Goal: Information Seeking & Learning: Learn about a topic

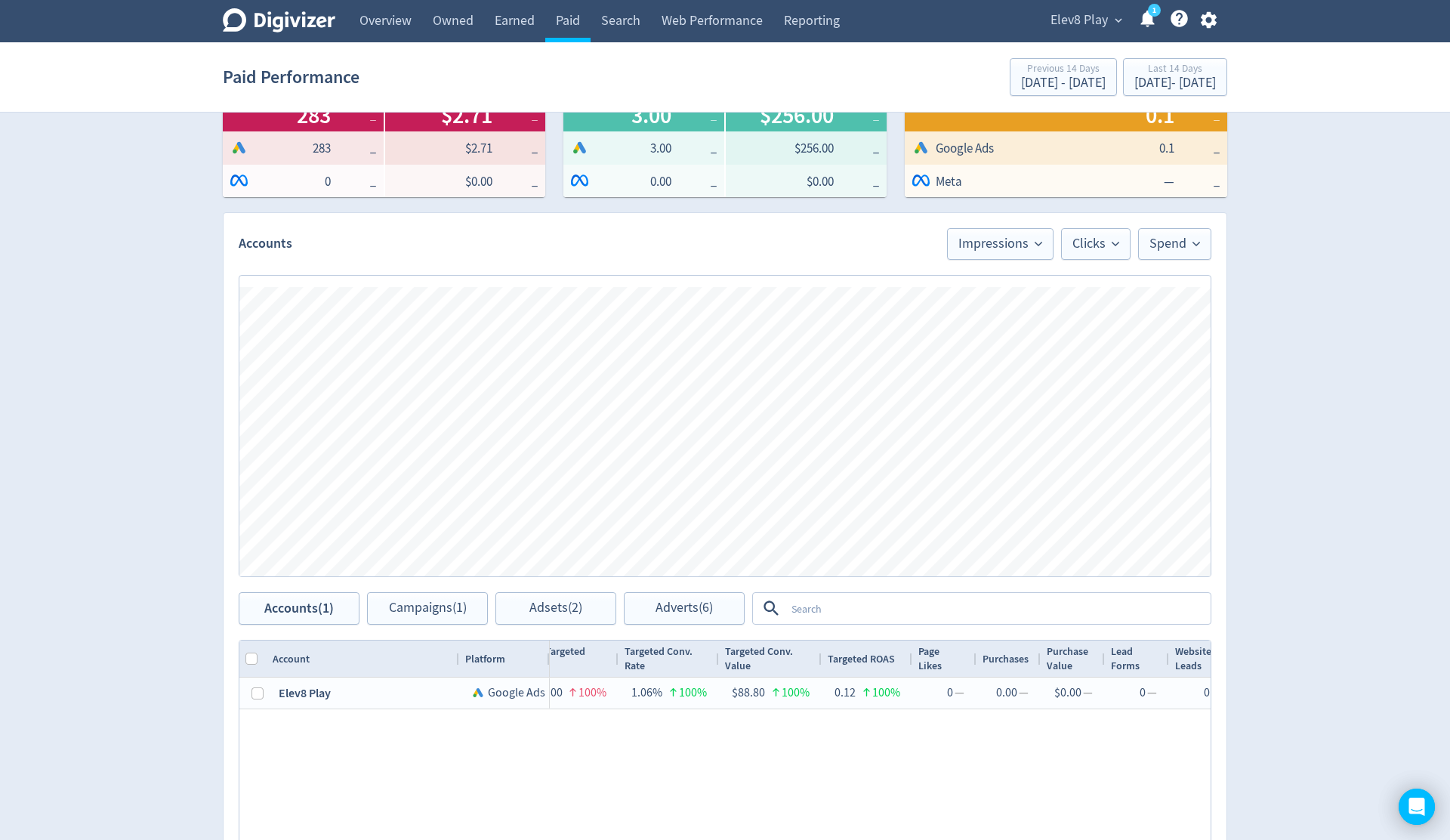
scroll to position [0, 1727]
click at [1111, 23] on span "expand_more" at bounding box center [1114, 21] width 14 height 14
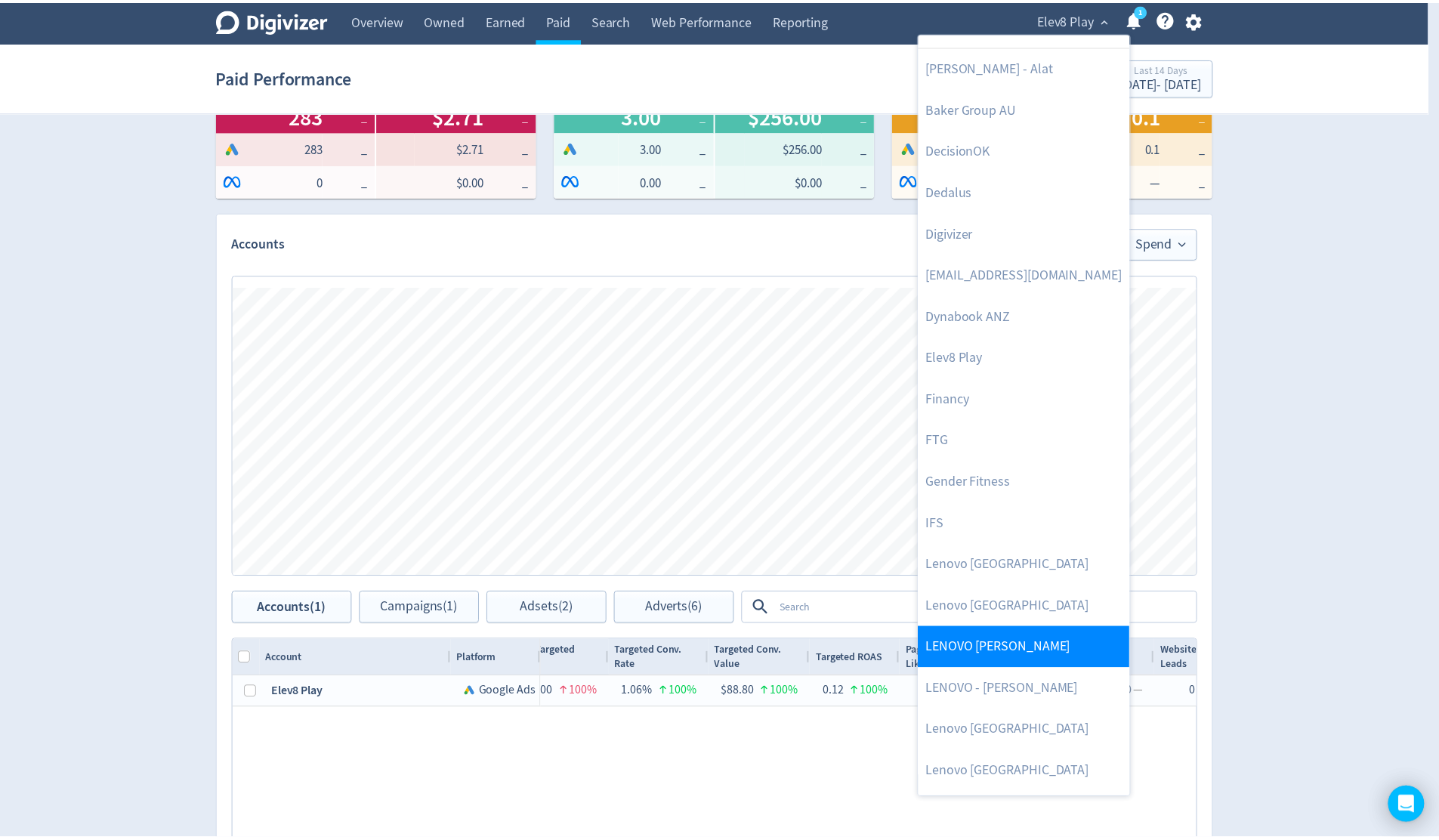
scroll to position [195, 0]
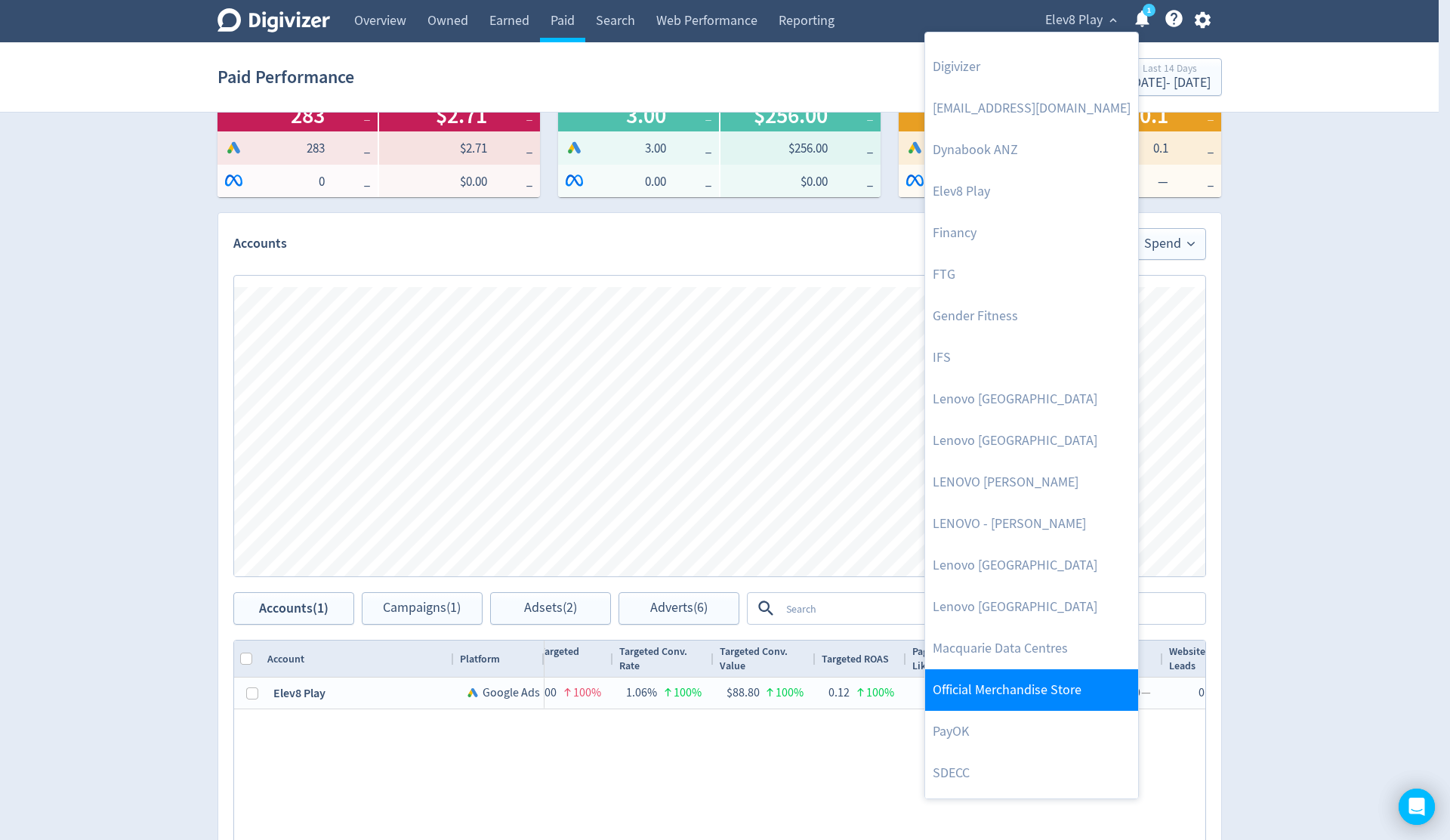
click at [1041, 687] on link "Official Merchandise Store" at bounding box center [1032, 690] width 213 height 42
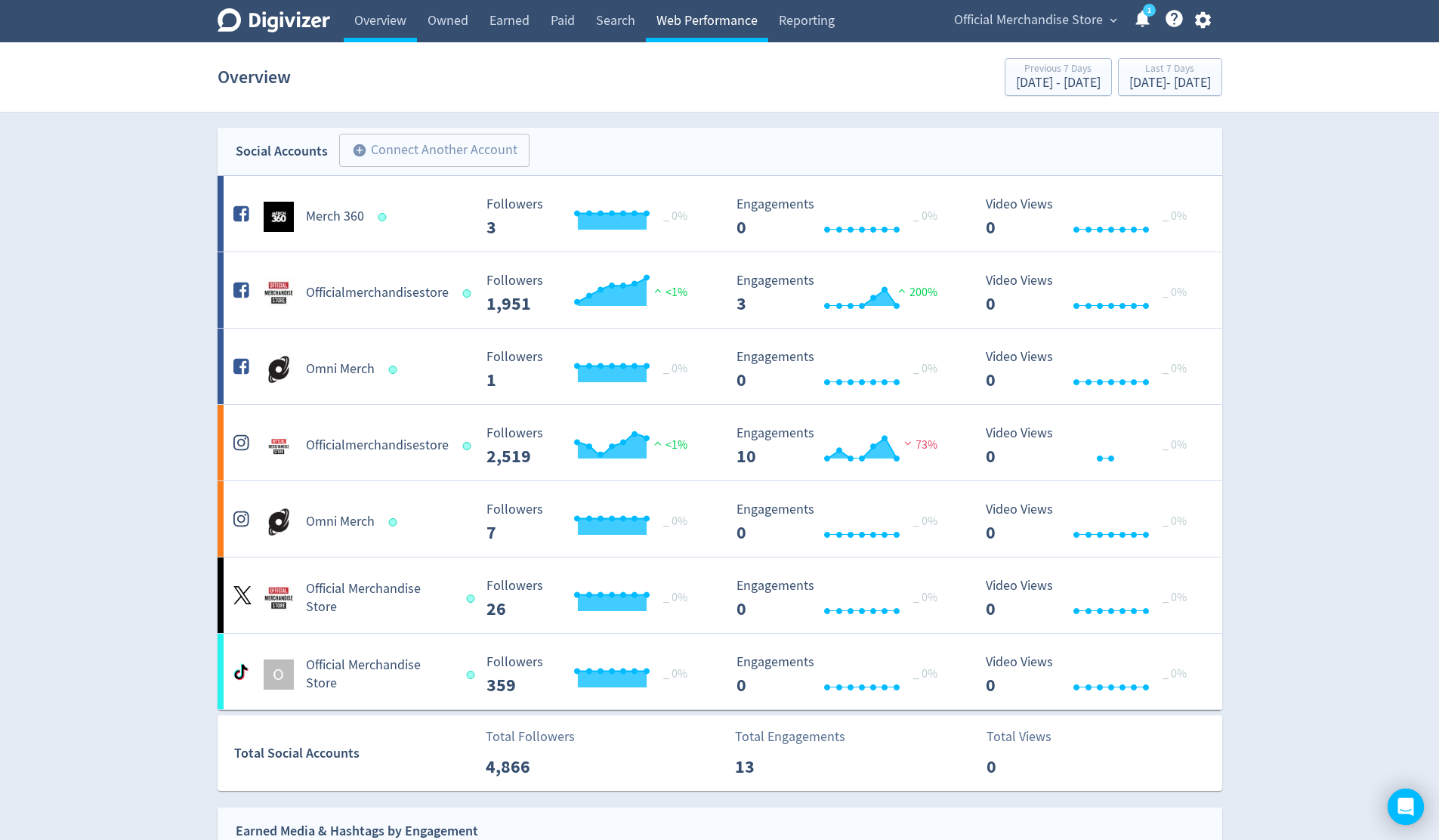
click at [715, 19] on link "Web Performance" at bounding box center [706, 21] width 122 height 42
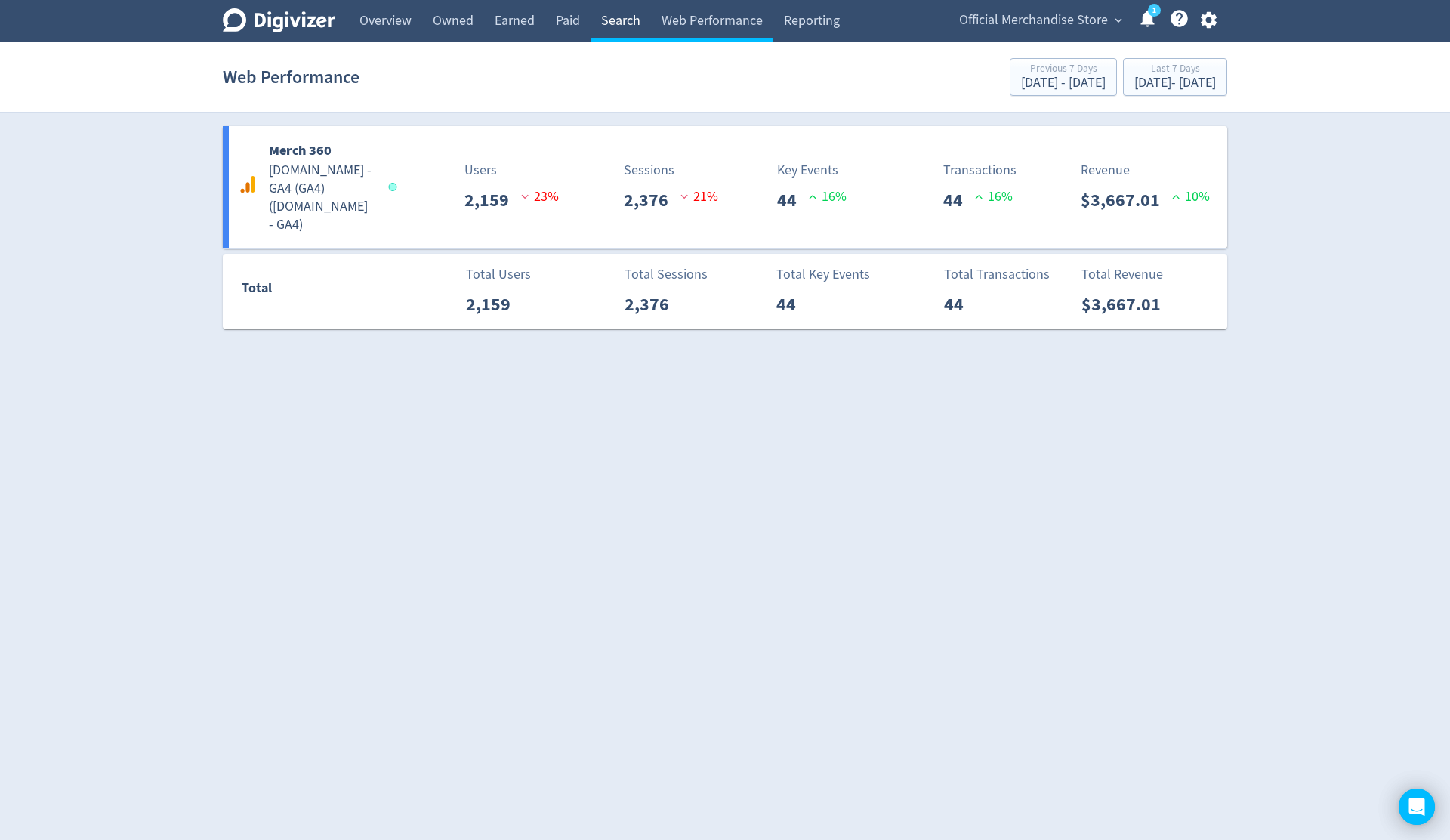
click at [639, 19] on link "Search" at bounding box center [620, 21] width 60 height 42
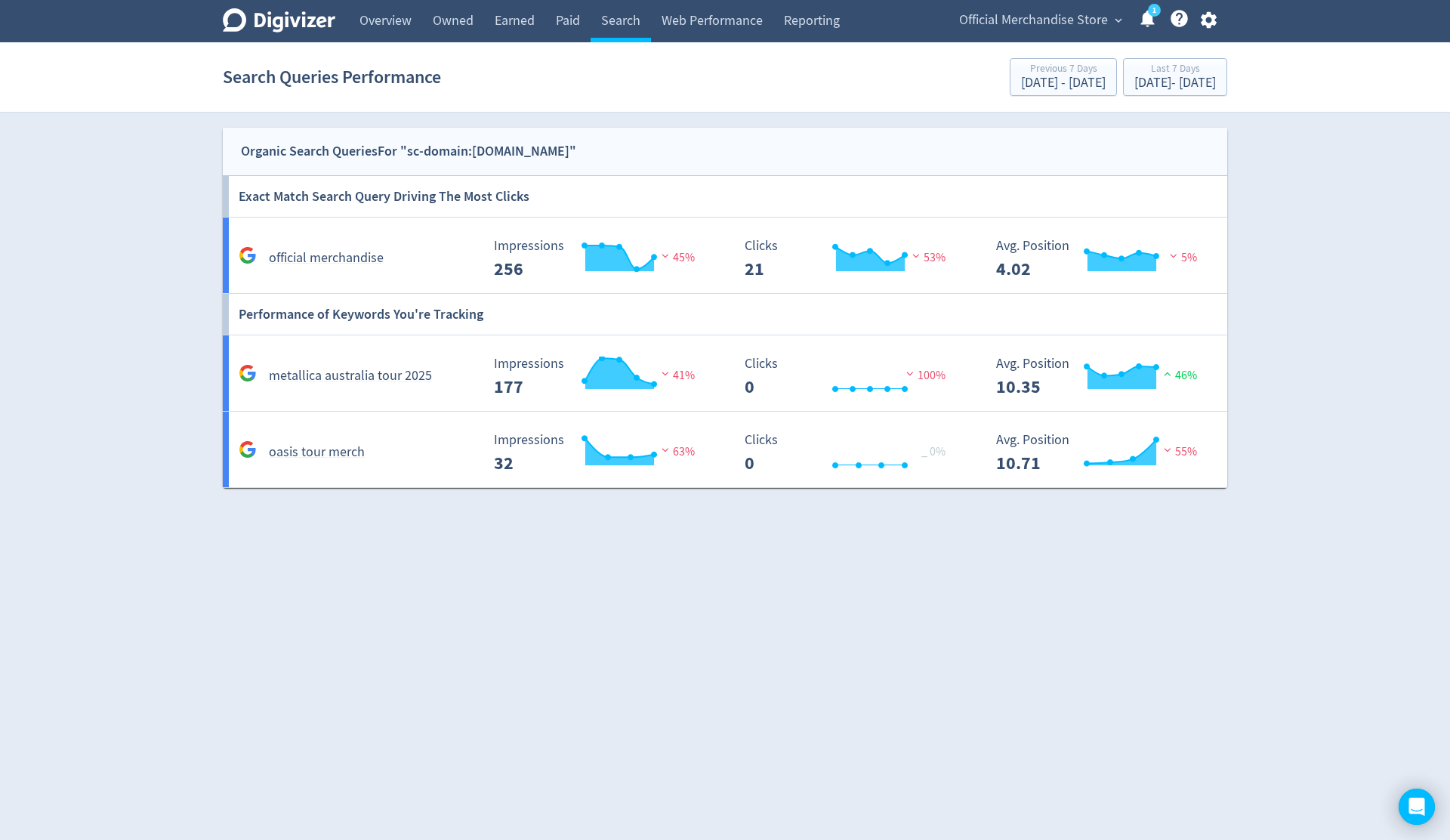
click at [1260, 203] on div "Digivizer Logo [PERSON_NAME] Logo Overview Owned Earned Paid Search Web Perform…" at bounding box center [725, 244] width 1450 height 488
click at [1146, 81] on div "[DATE] - [DATE]" at bounding box center [1175, 83] width 81 height 14
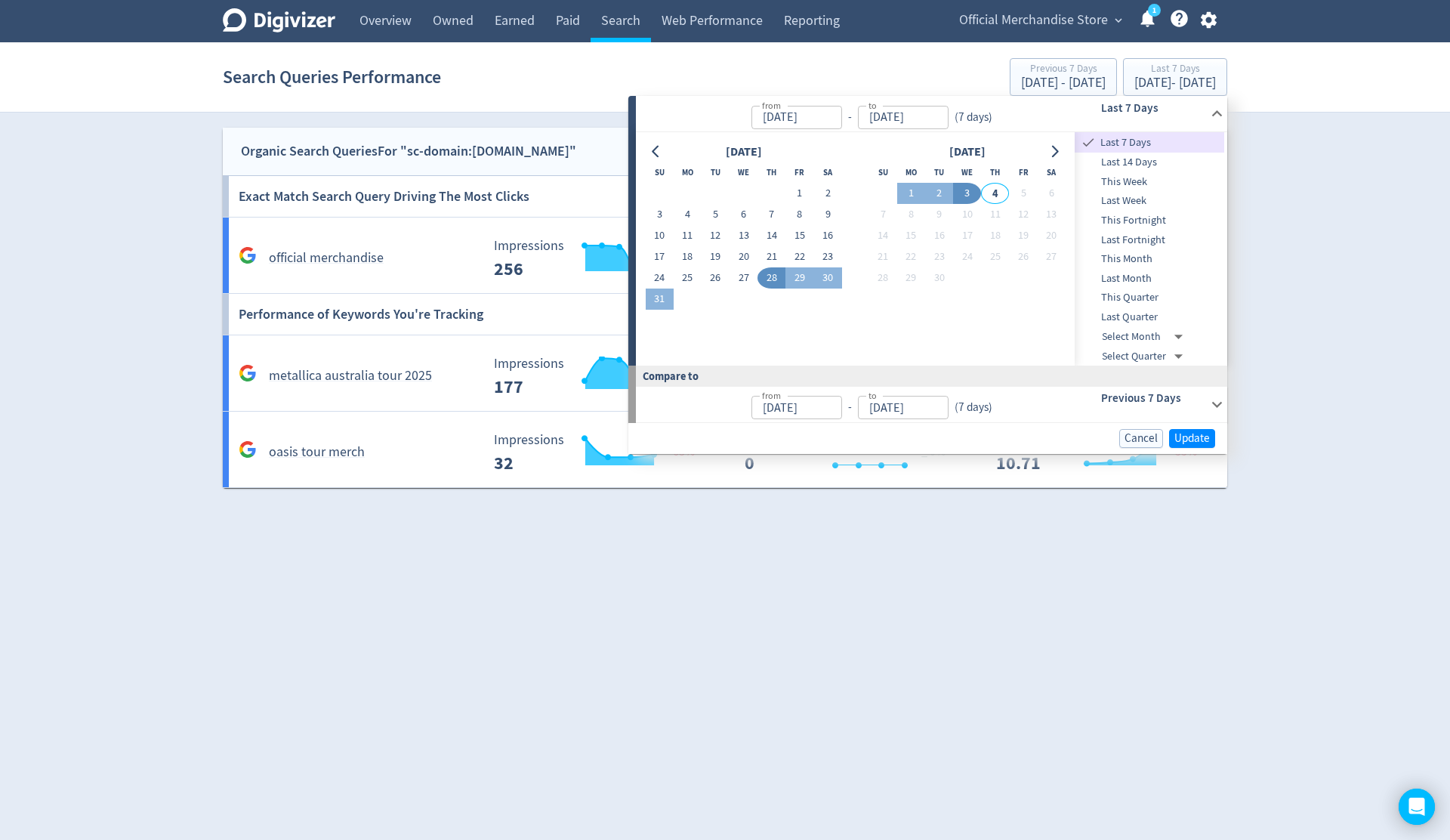
click at [1259, 218] on div "Digivizer Logo [PERSON_NAME] Logo Overview Owned Earned Paid Search Web Perform…" at bounding box center [725, 244] width 1450 height 488
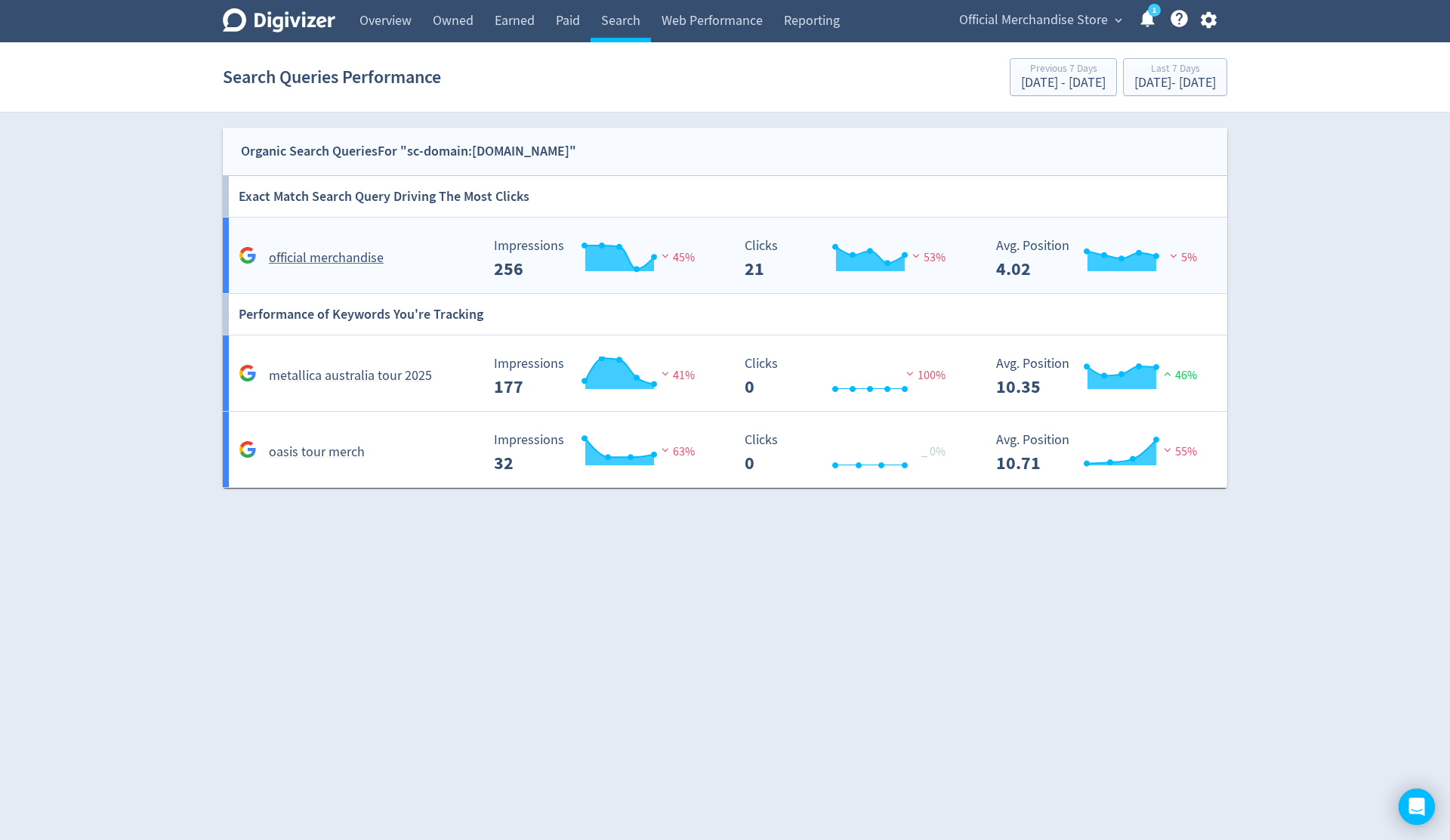
click at [418, 257] on div "official merchandise" at bounding box center [357, 258] width 245 height 24
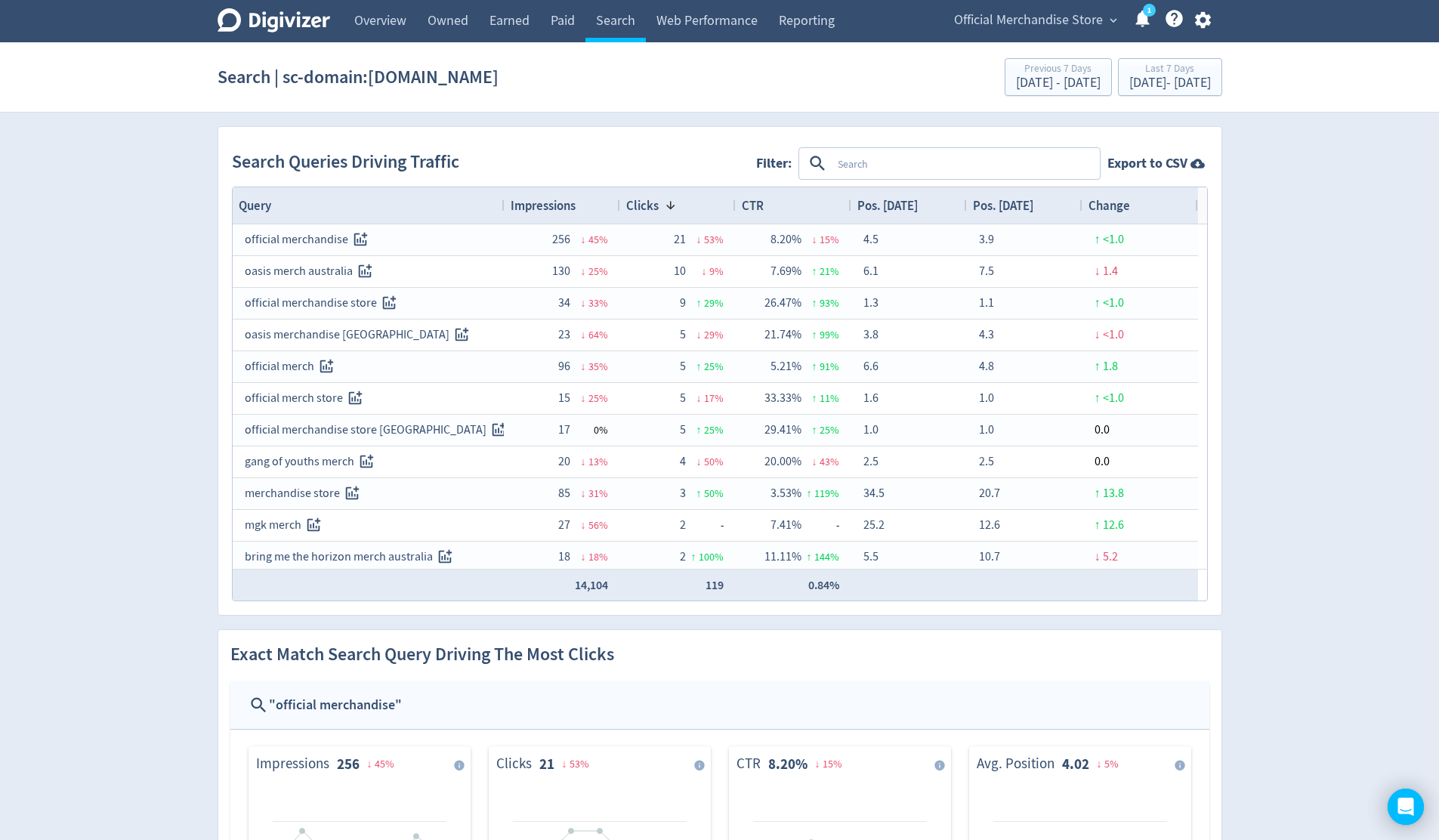
click at [580, 212] on div "Impressions" at bounding box center [562, 205] width 103 height 29
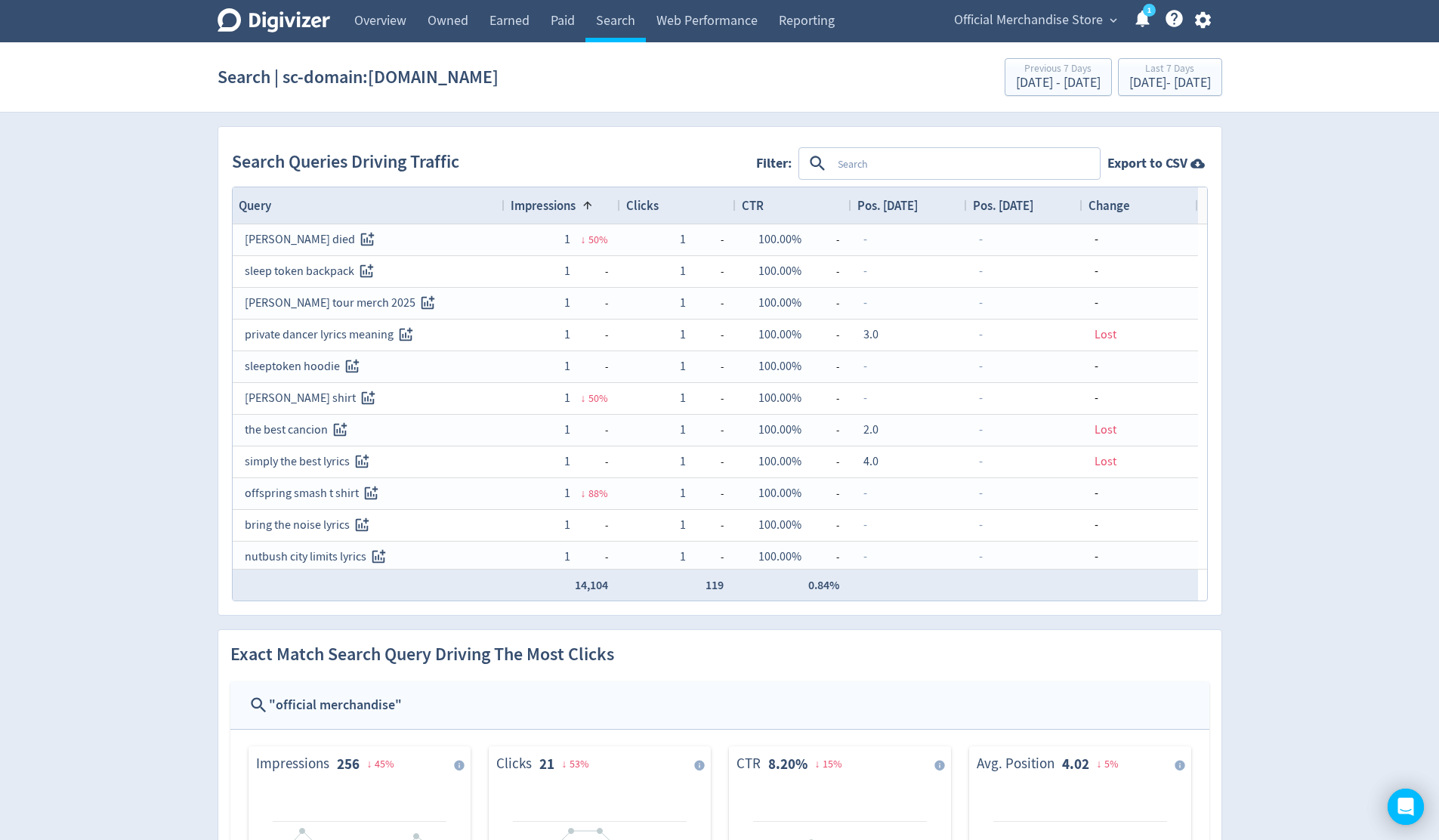
click at [581, 212] on div "Impressions 1" at bounding box center [562, 205] width 103 height 29
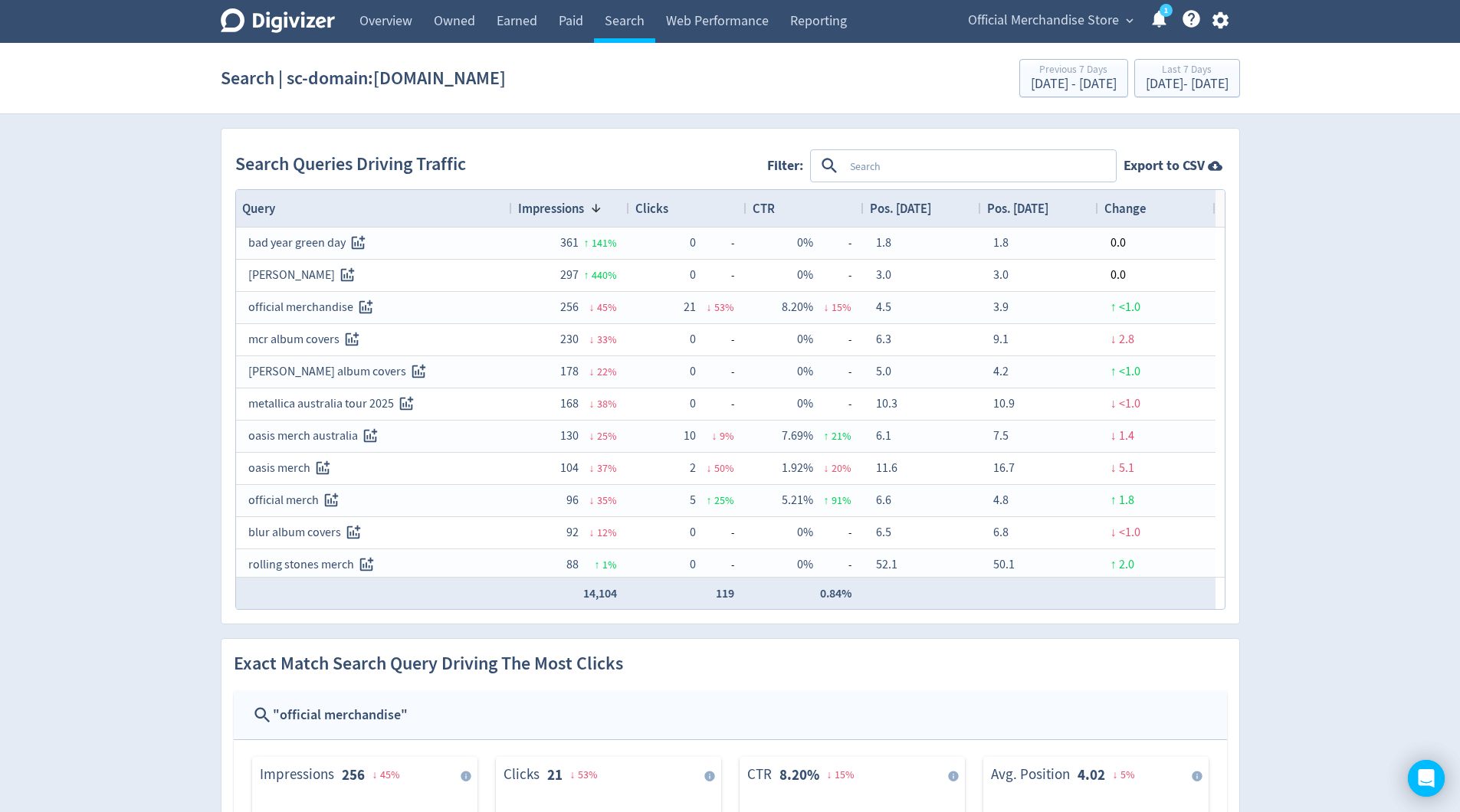
click at [885, 166] on textarea at bounding box center [978, 166] width 270 height 28
type textarea "metallica"
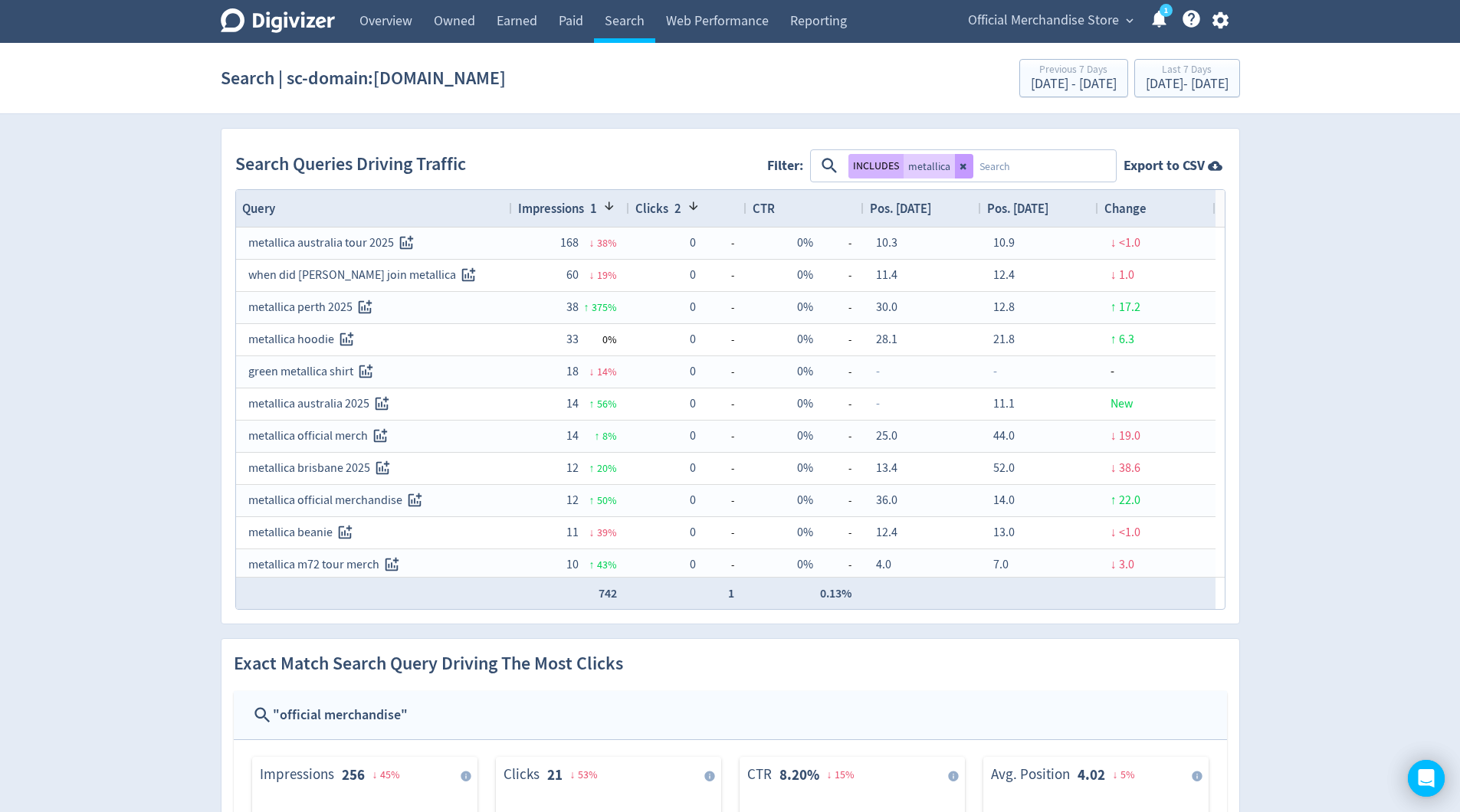
click at [963, 167] on icon at bounding box center [962, 166] width 6 height 6
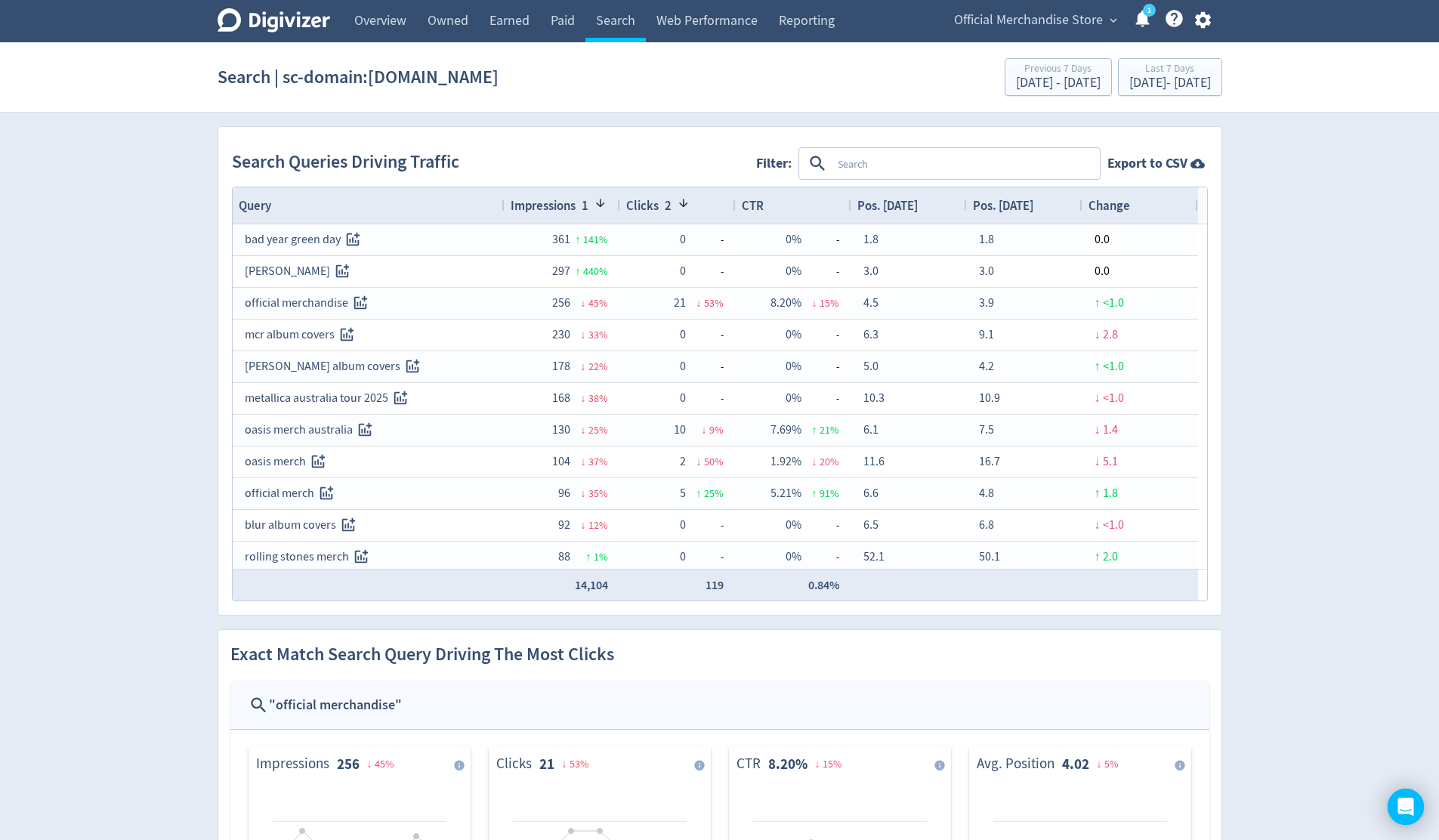
click at [1031, 208] on span "Pos. [DATE]" at bounding box center [1002, 205] width 60 height 17
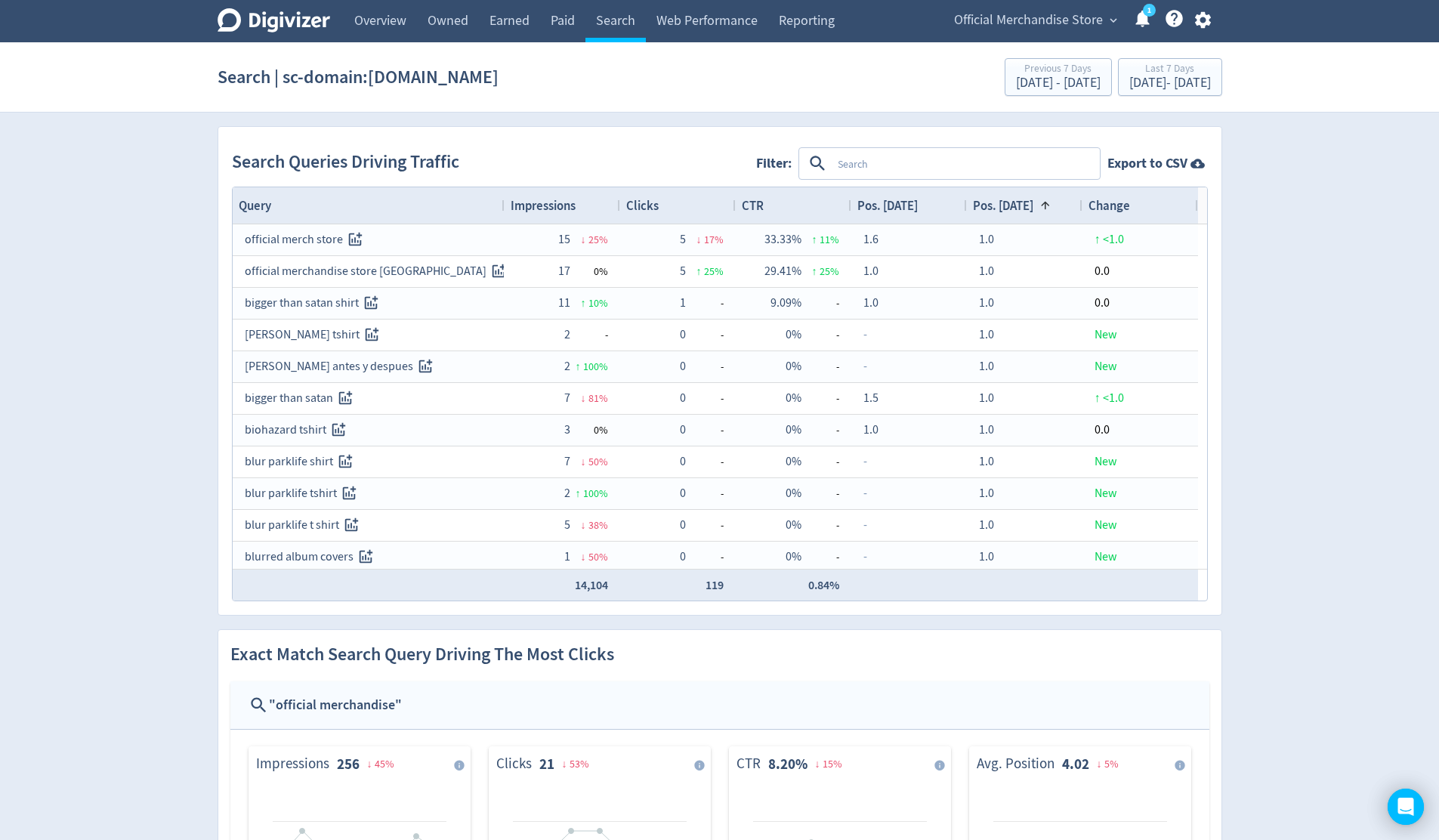
click at [957, 161] on textarea at bounding box center [964, 163] width 266 height 28
type textarea "metallica"
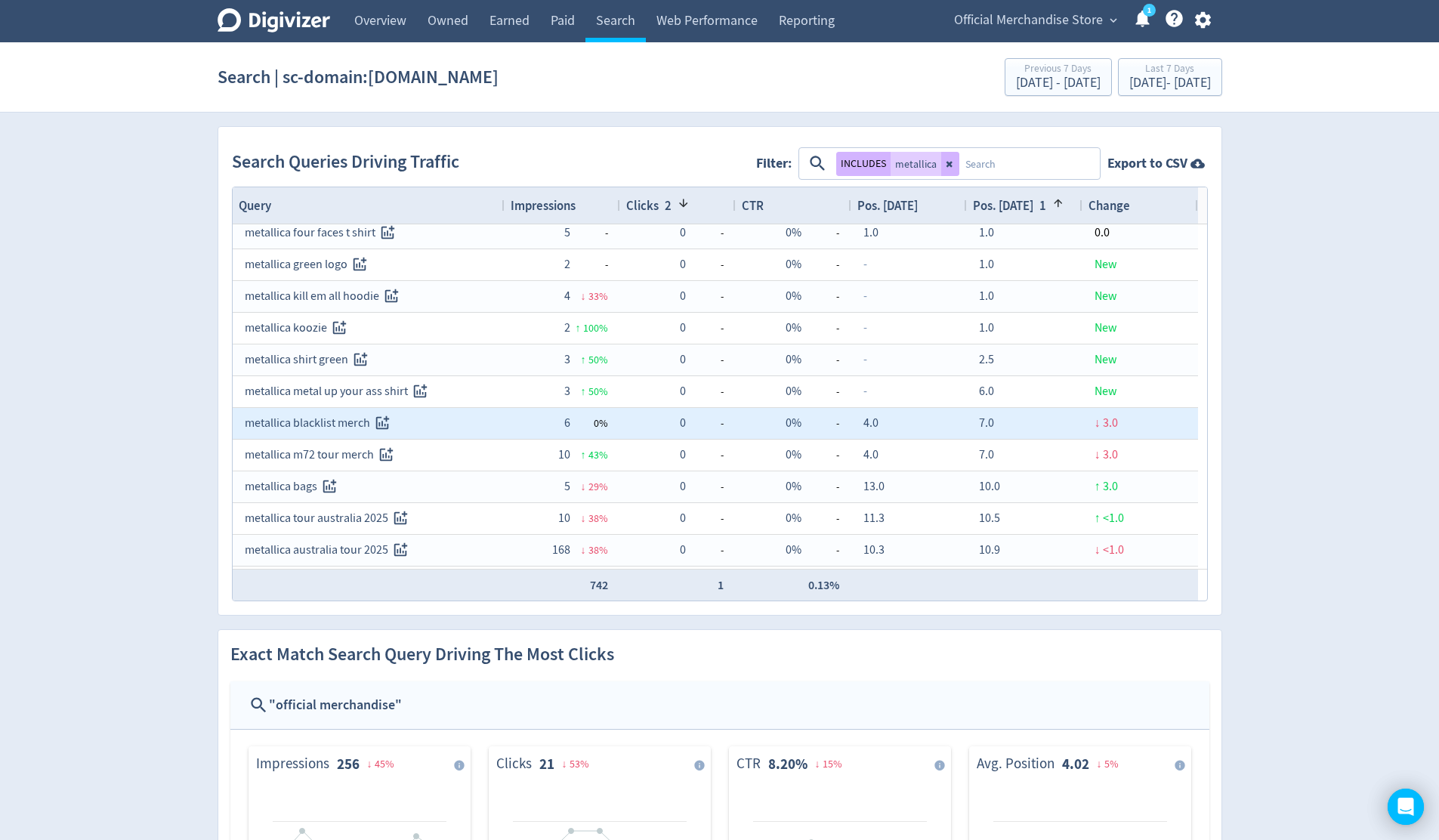
scroll to position [3, 0]
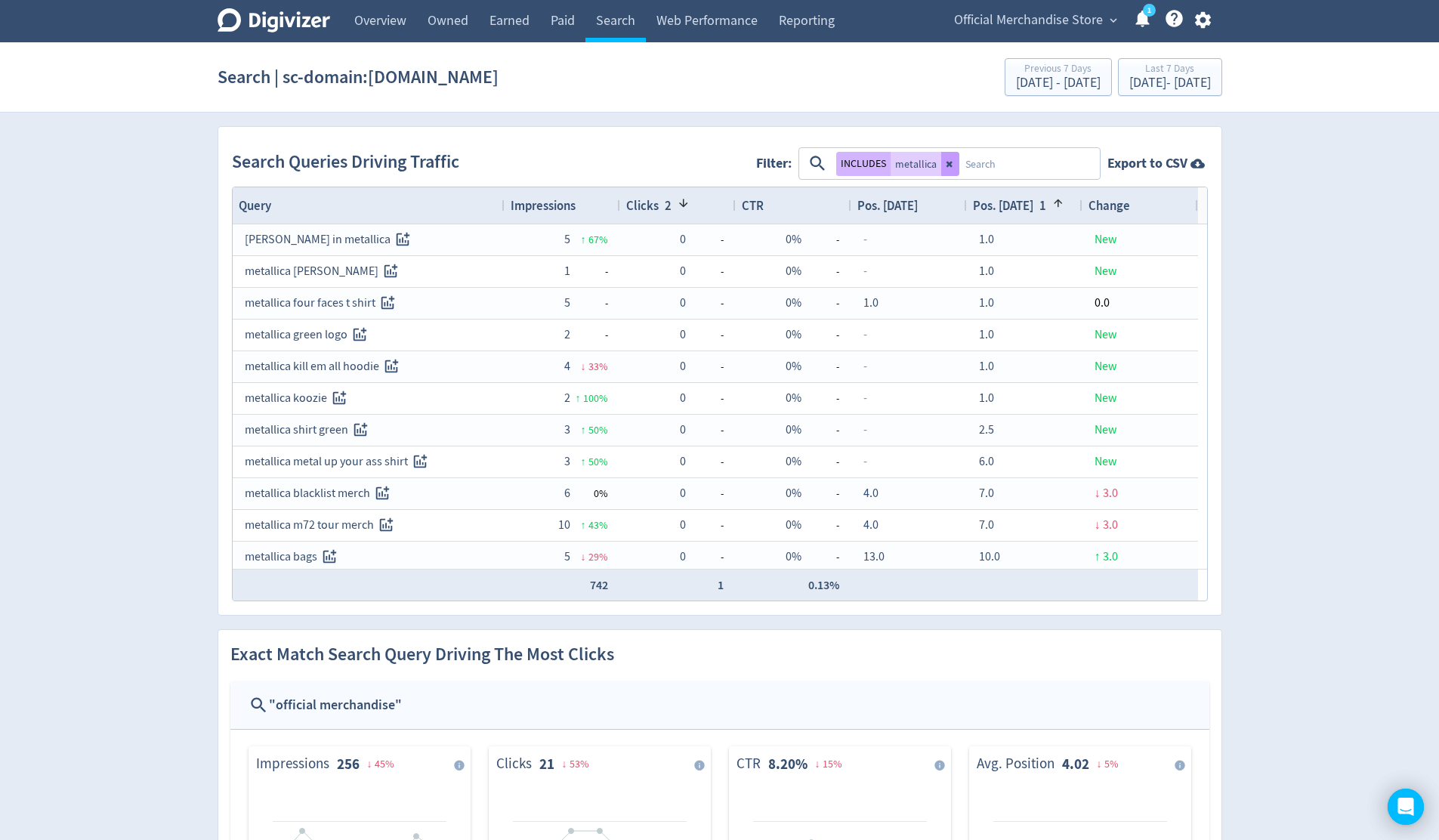
click at [950, 164] on icon at bounding box center [950, 163] width 9 height 9
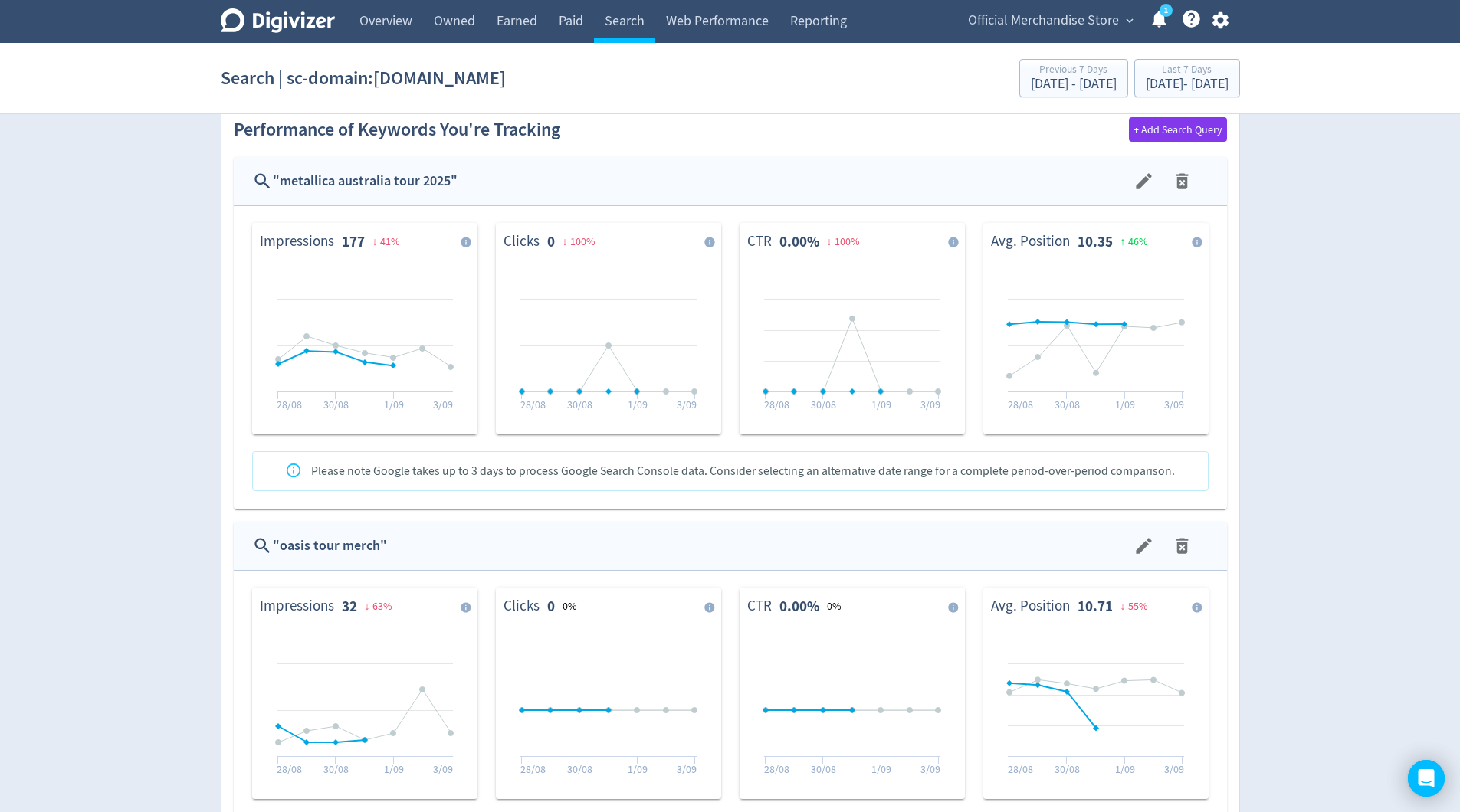
scroll to position [966, 0]
drag, startPoint x: 446, startPoint y: 182, endPoint x: 278, endPoint y: 185, distance: 168.0
click at [278, 185] on div "" metallica australia tour 2025 "" at bounding box center [702, 180] width 858 height 22
click at [439, 174] on div "" metallica australia tour 2025 "" at bounding box center [702, 180] width 858 height 22
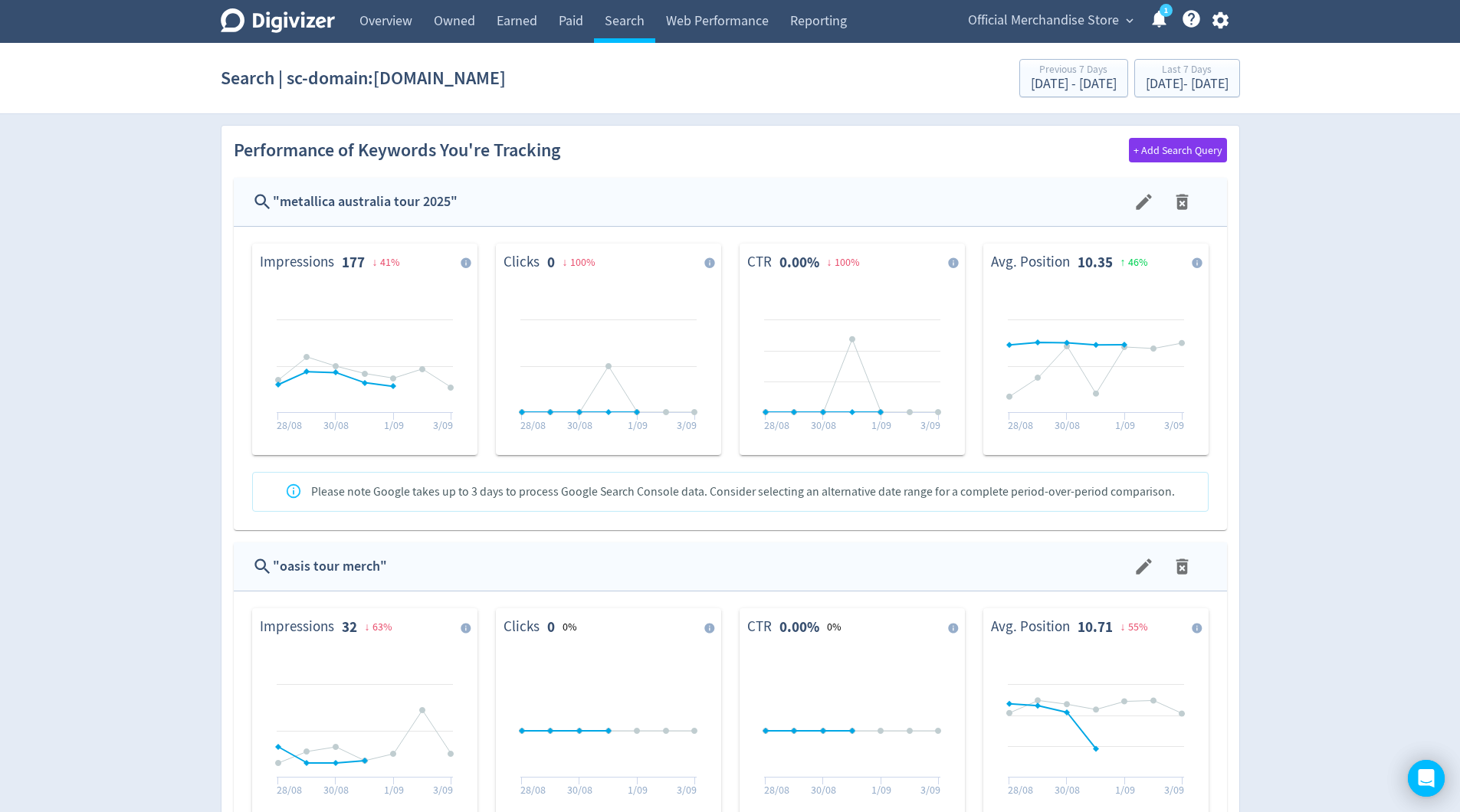
scroll to position [880, 0]
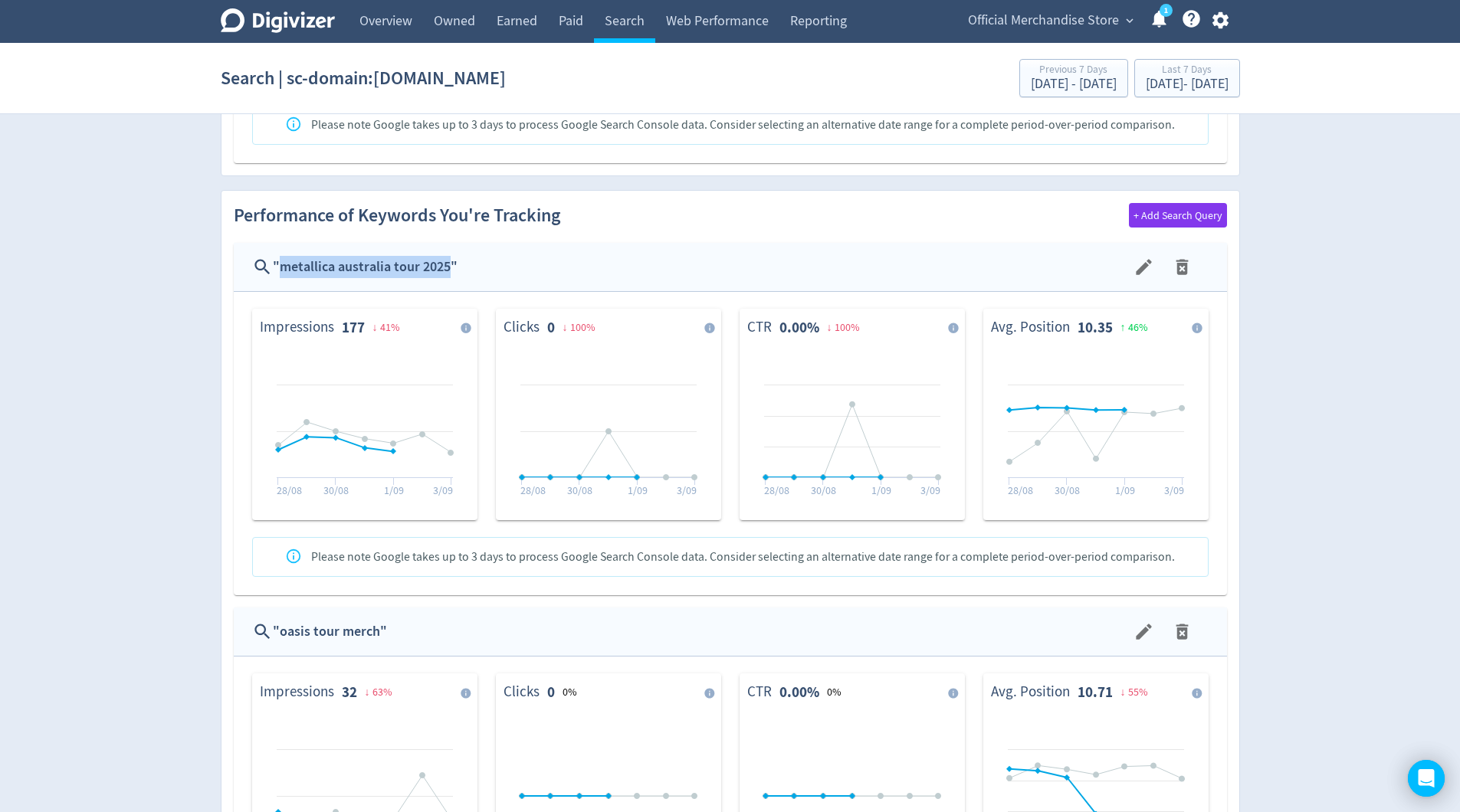
drag, startPoint x: 447, startPoint y: 267, endPoint x: 281, endPoint y: 264, distance: 166.0
click at [281, 264] on div "" metallica australia tour 2025 "" at bounding box center [702, 267] width 858 height 22
click at [1091, 339] on span "Avg. Position 10.35 ↑ 46 %" at bounding box center [1088, 327] width 196 height 49
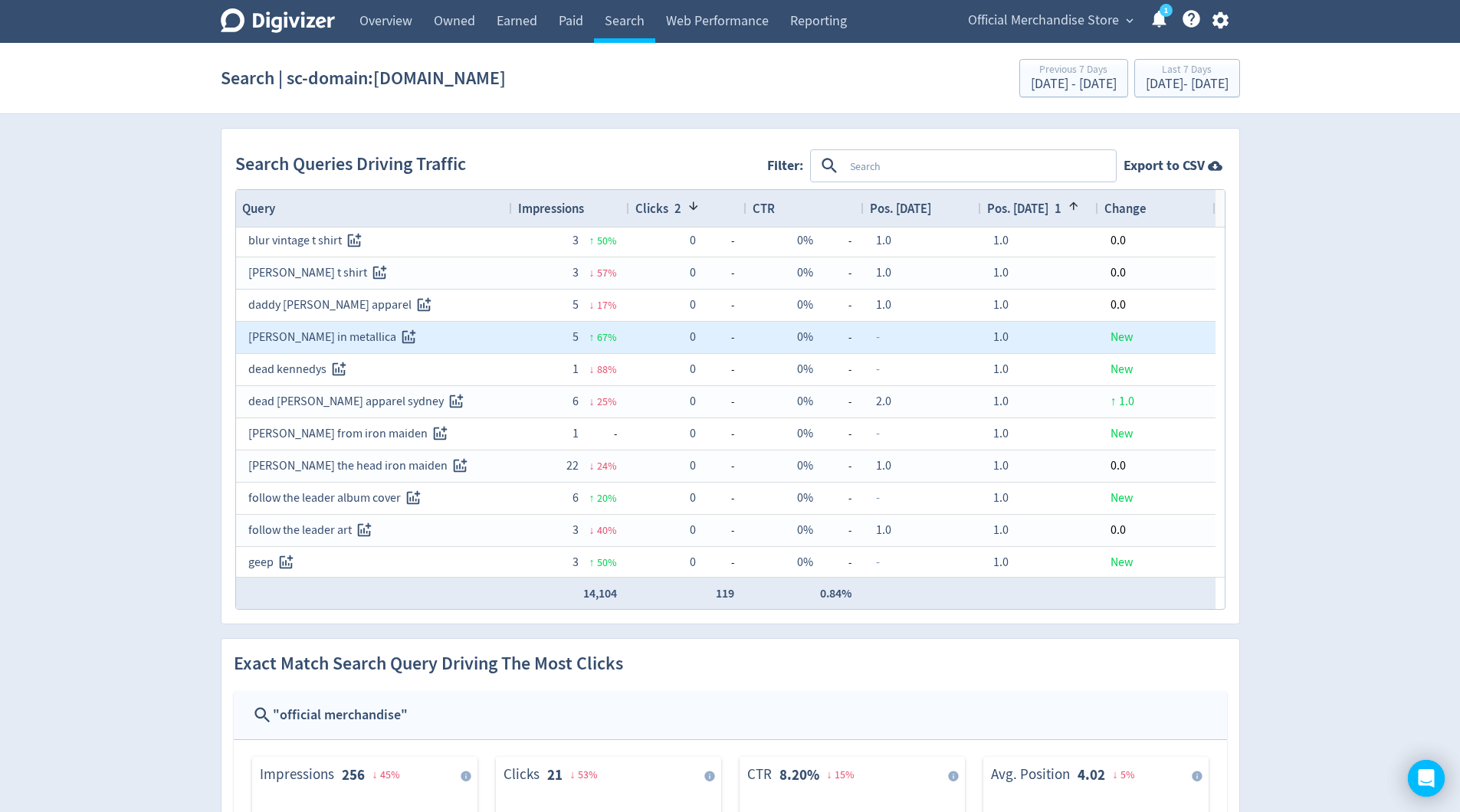
scroll to position [353, 0]
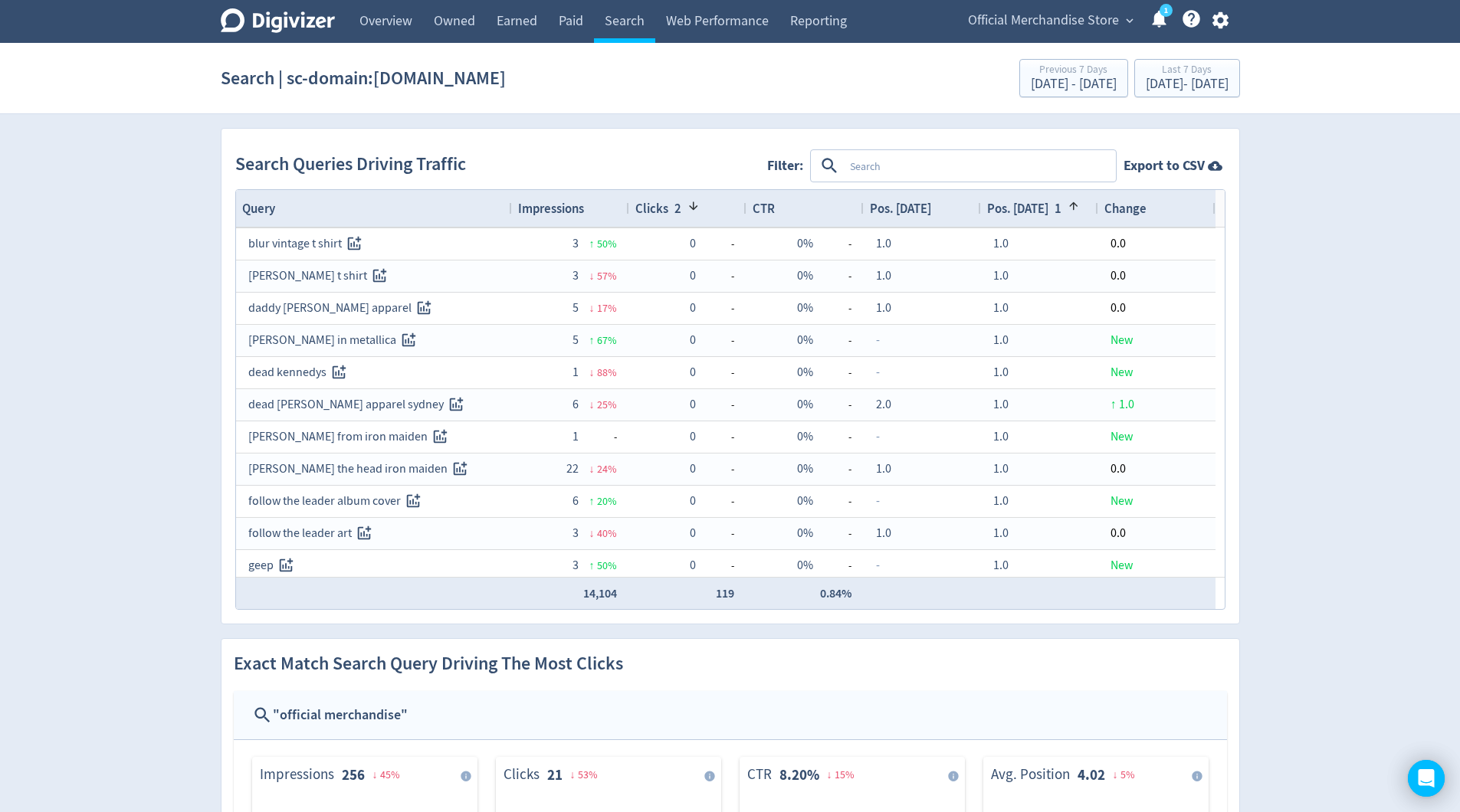
click at [946, 173] on textarea at bounding box center [978, 166] width 270 height 28
type textarea "dead [PERSON_NAME]"
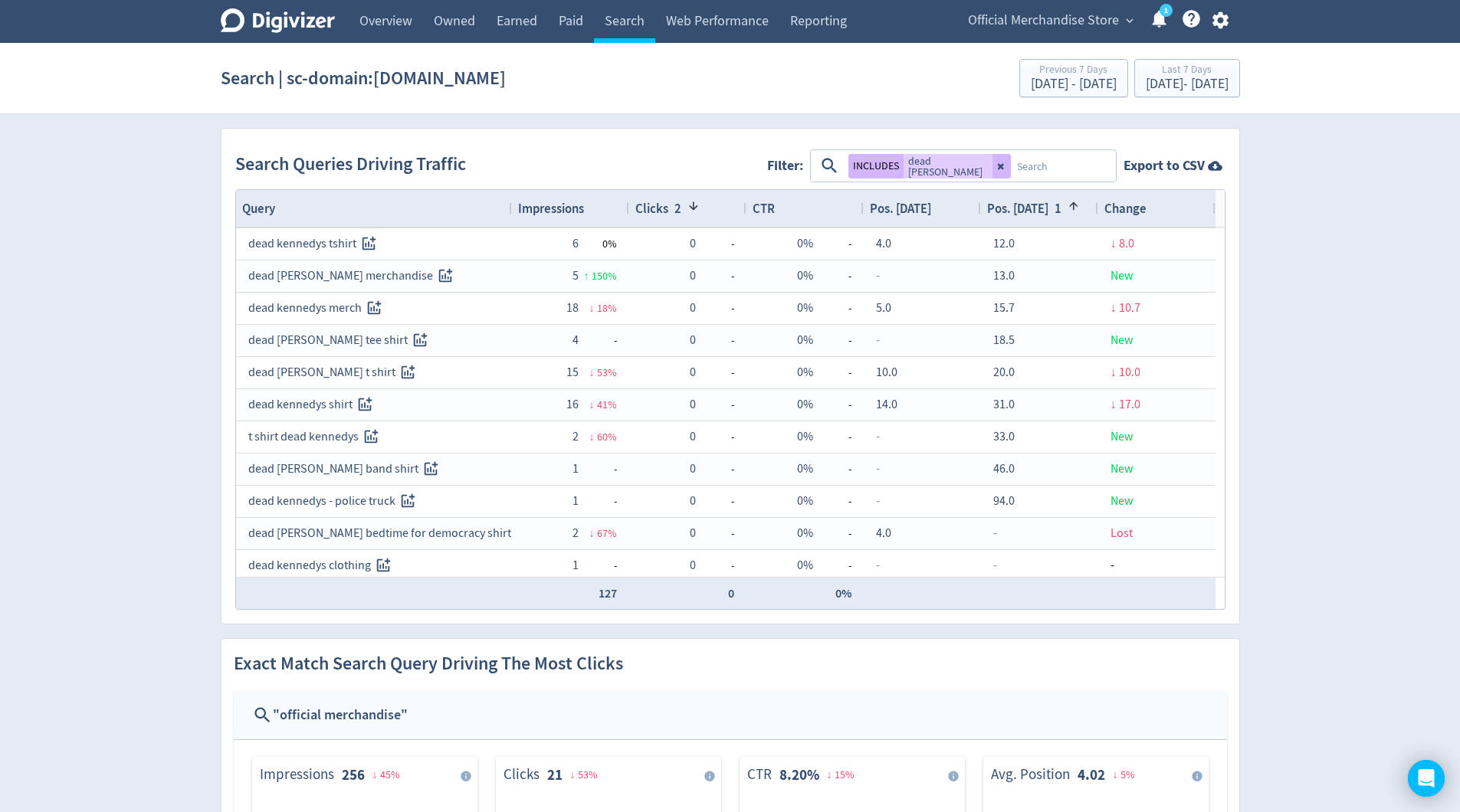
click at [591, 213] on div "Impressions" at bounding box center [571, 208] width 105 height 29
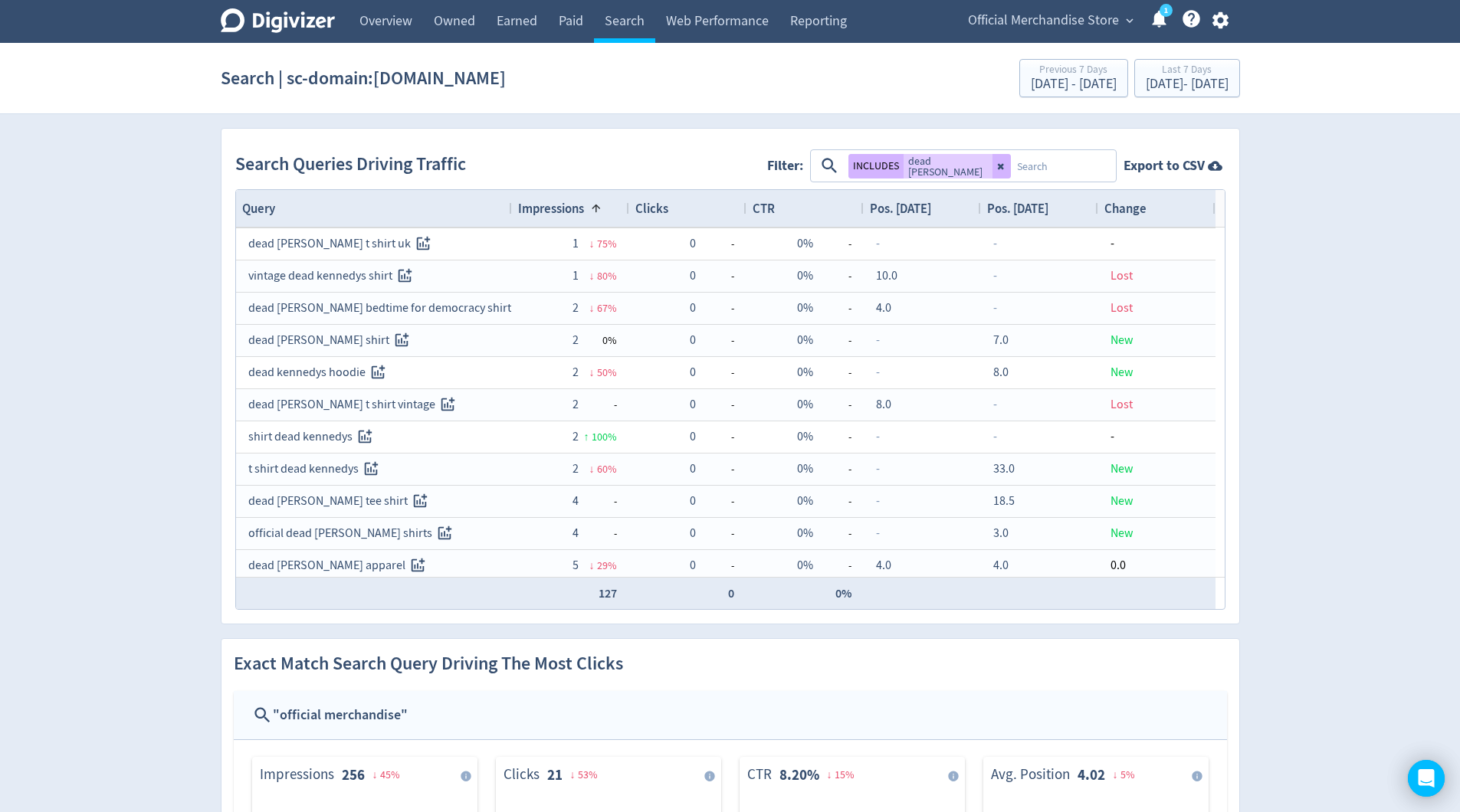
click at [591, 212] on span at bounding box center [596, 208] width 12 height 12
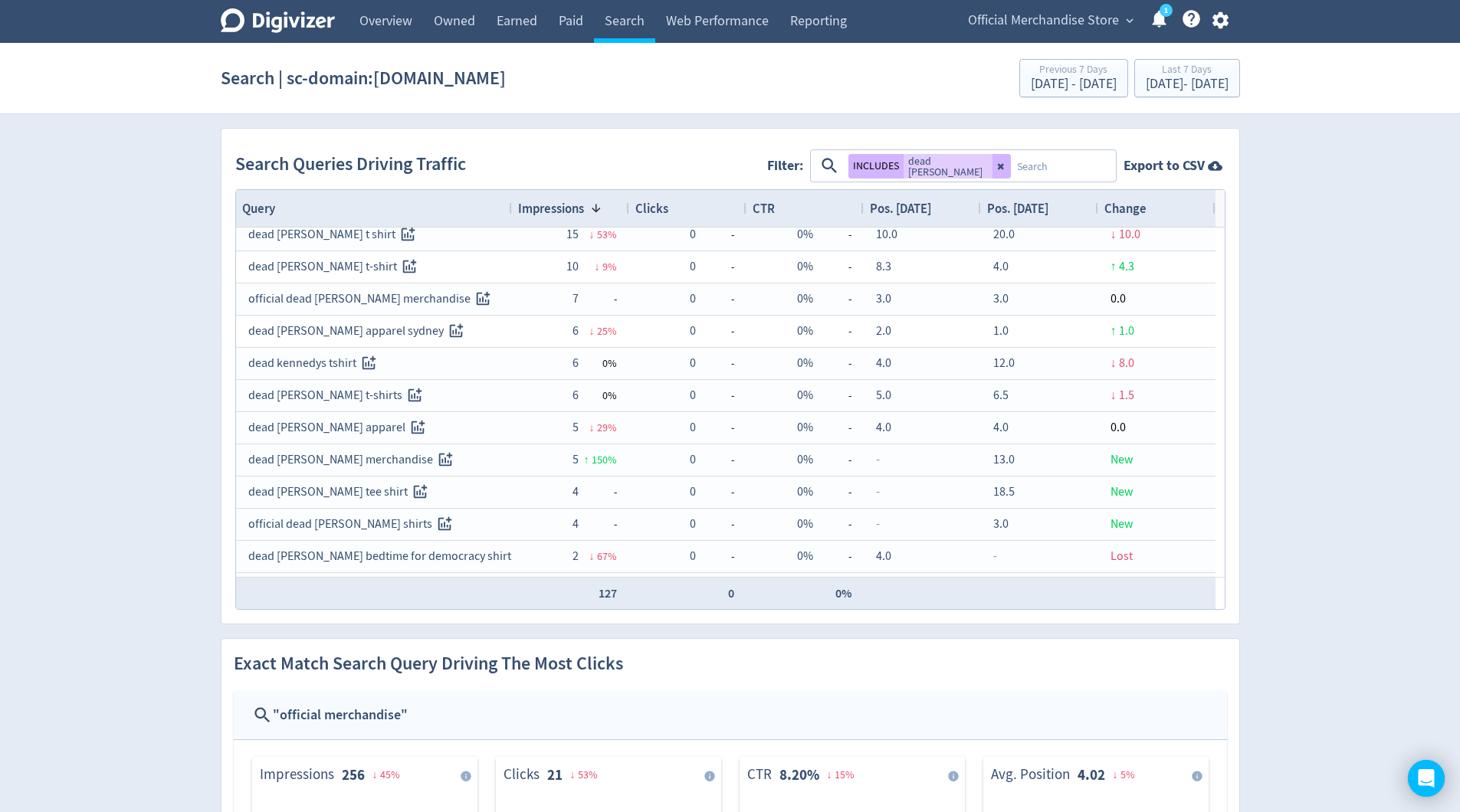
scroll to position [0, 0]
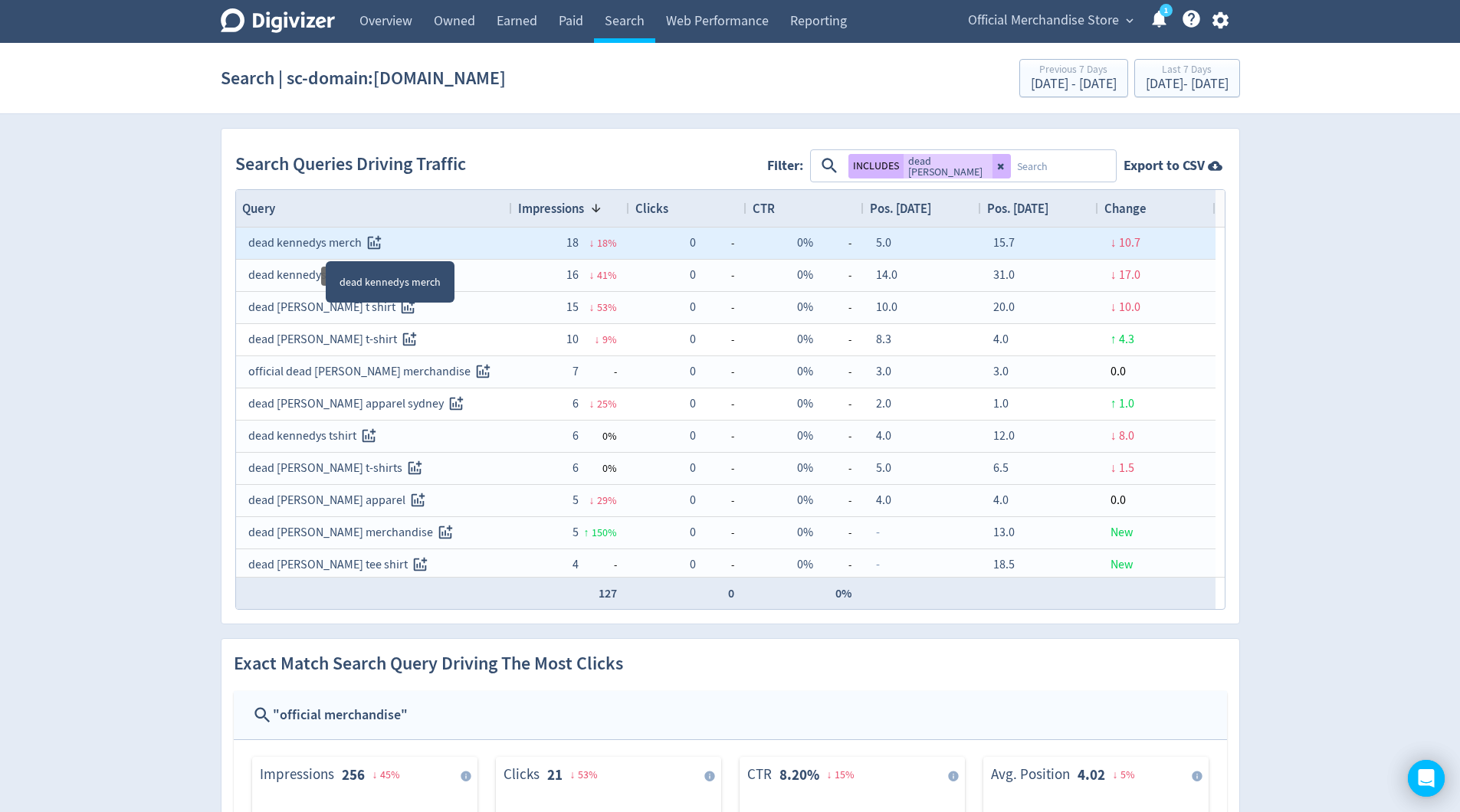
click at [376, 241] on icon "Track this search query" at bounding box center [375, 244] width 18 height 18
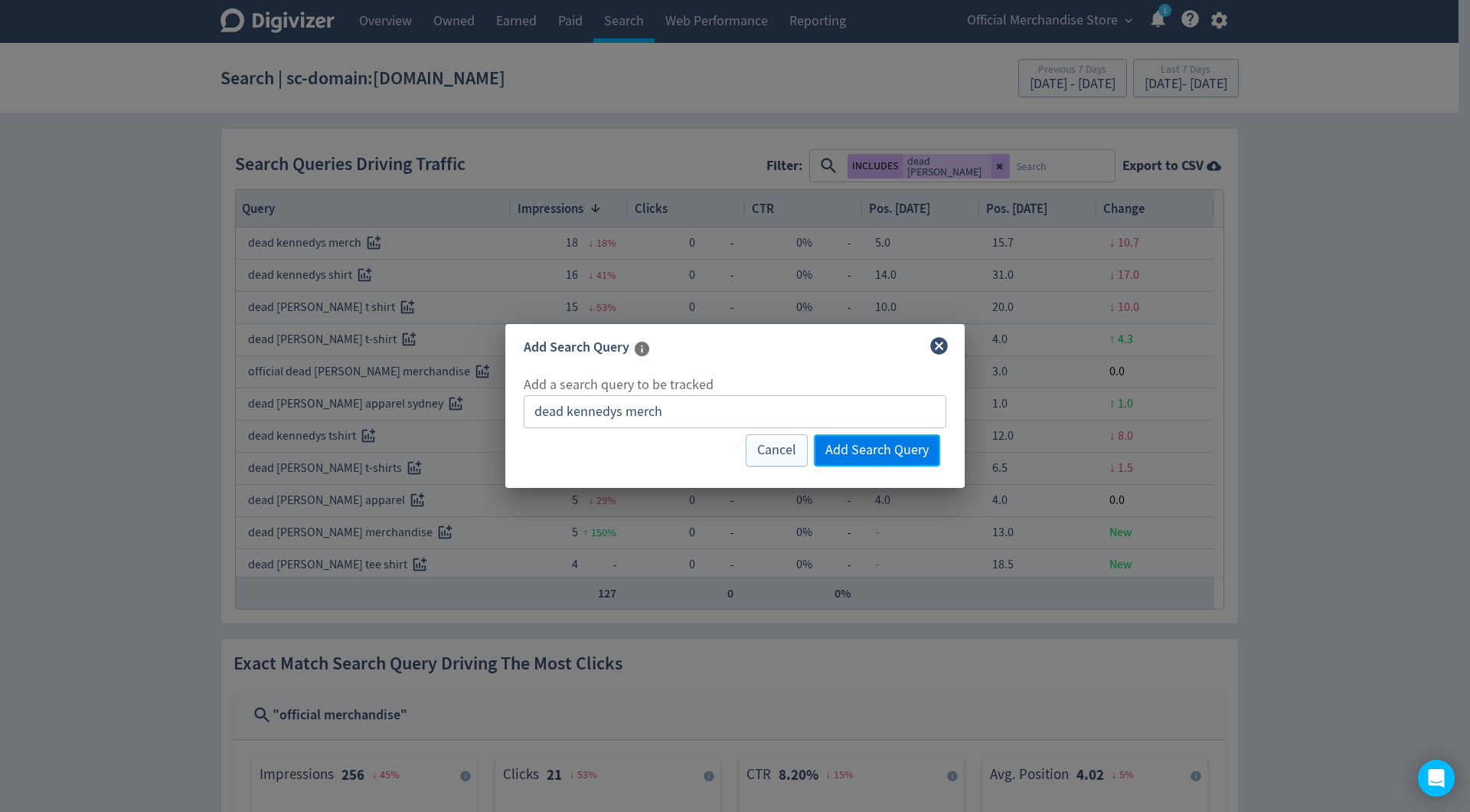
click at [851, 456] on span "Add Search Query" at bounding box center [877, 451] width 104 height 14
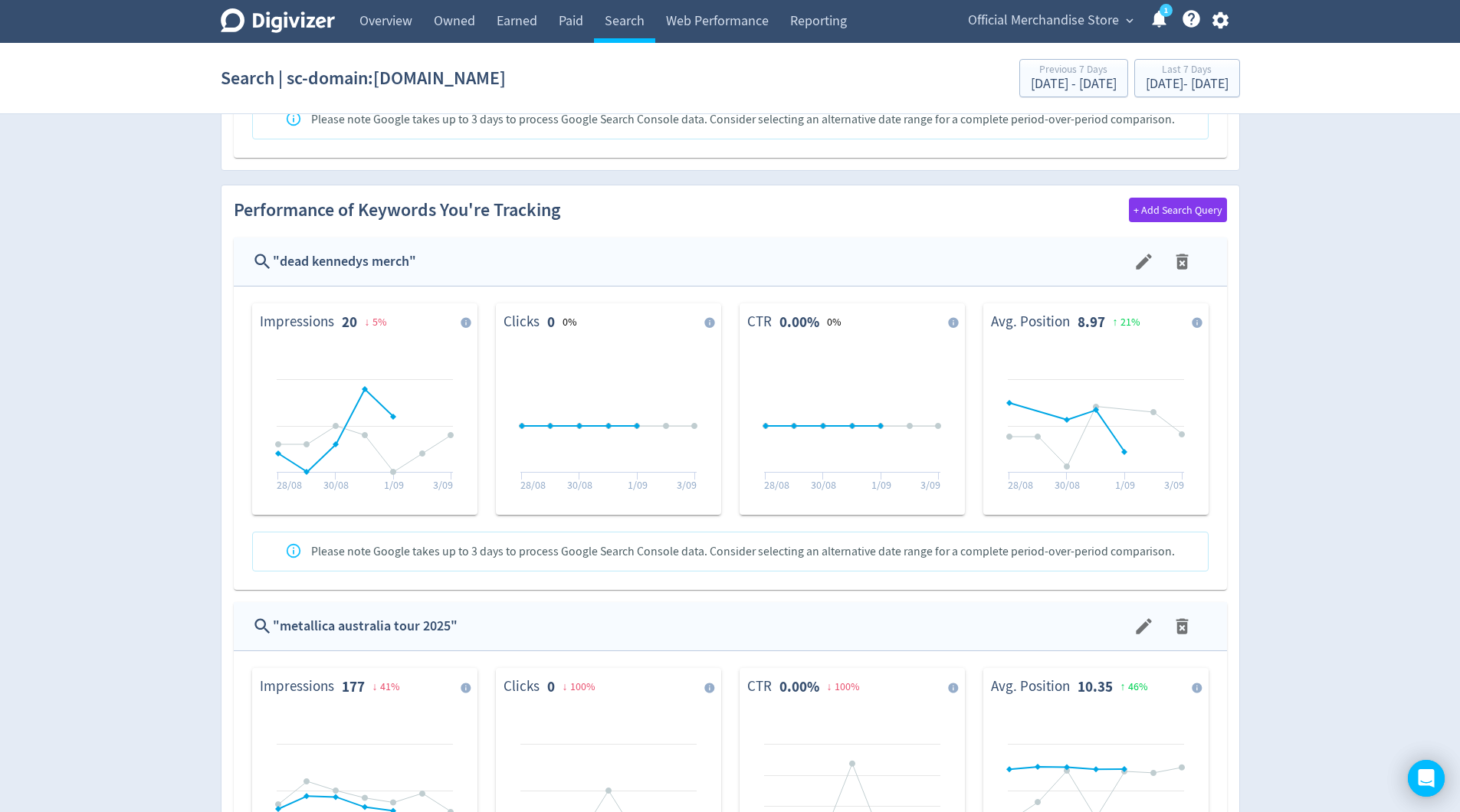
scroll to position [884, 0]
click at [580, 26] on link "Paid" at bounding box center [571, 21] width 46 height 43
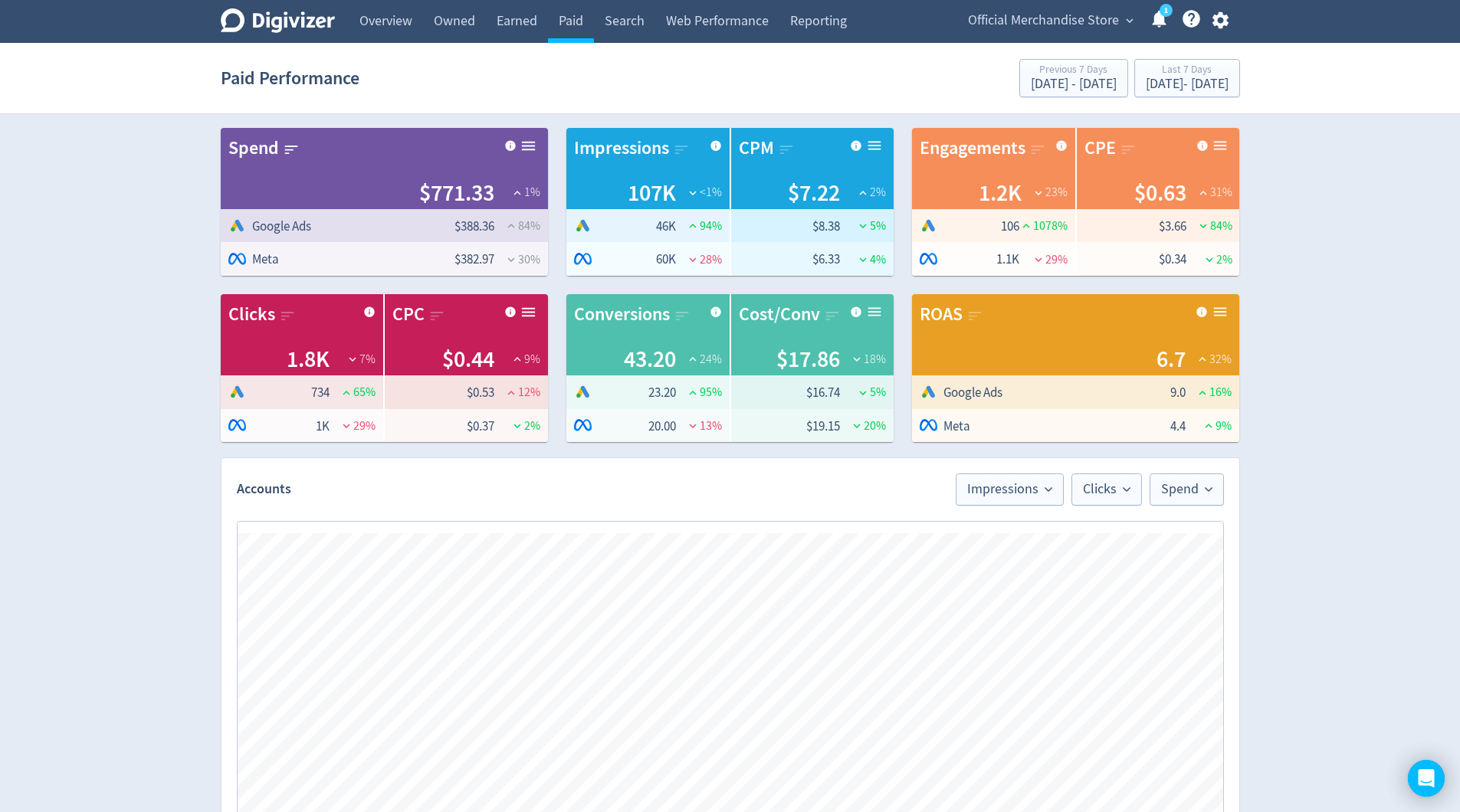
click at [1394, 448] on div "Digivizer Logo [PERSON_NAME] Logo Overview Owned Earned Paid Search Web Perform…" at bounding box center [730, 692] width 1460 height 1385
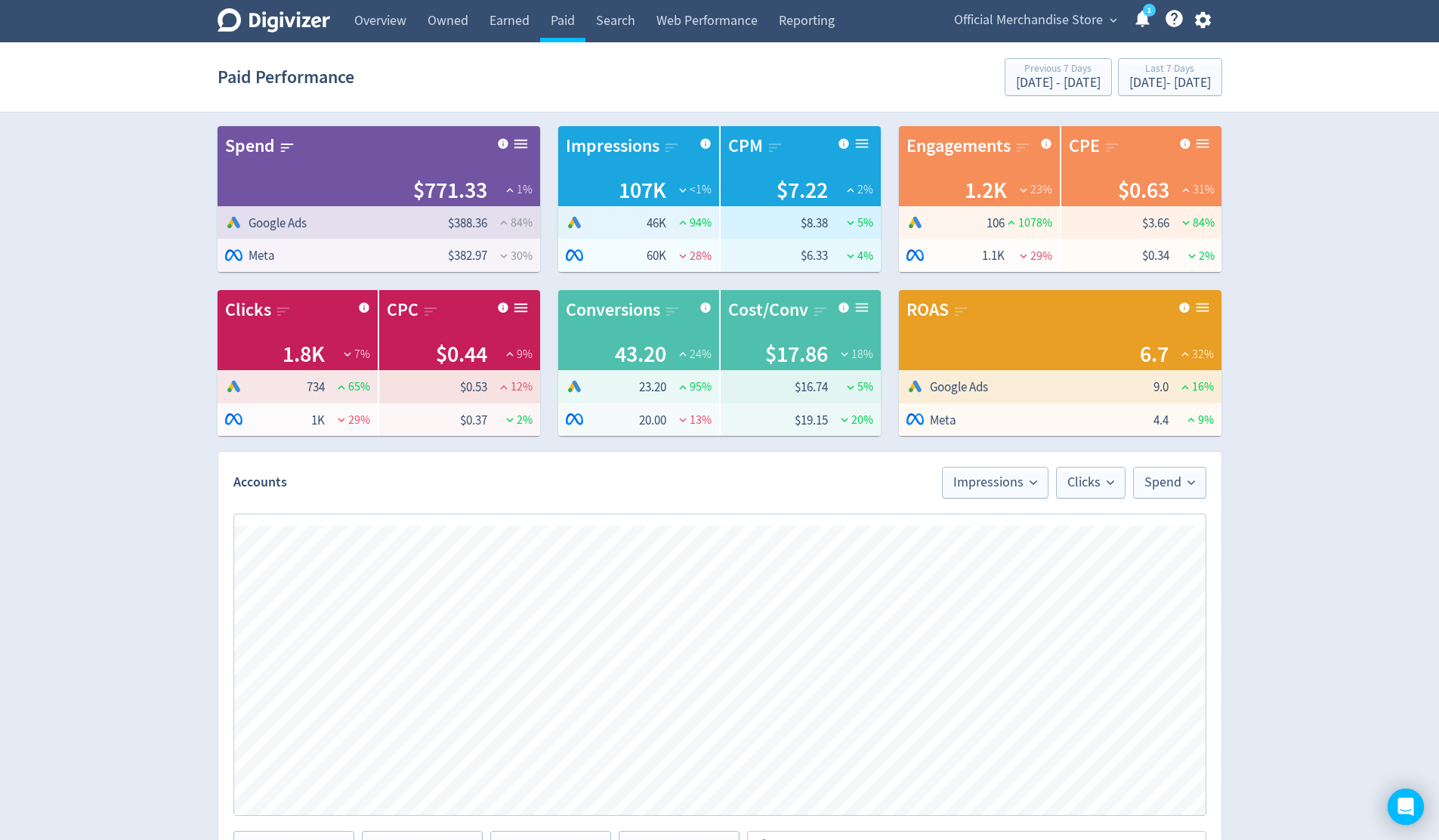
click at [114, 497] on div "Digivizer Logo [PERSON_NAME] Logo Overview Owned Earned Paid Search Web Perform…" at bounding box center [720, 683] width 1439 height 1366
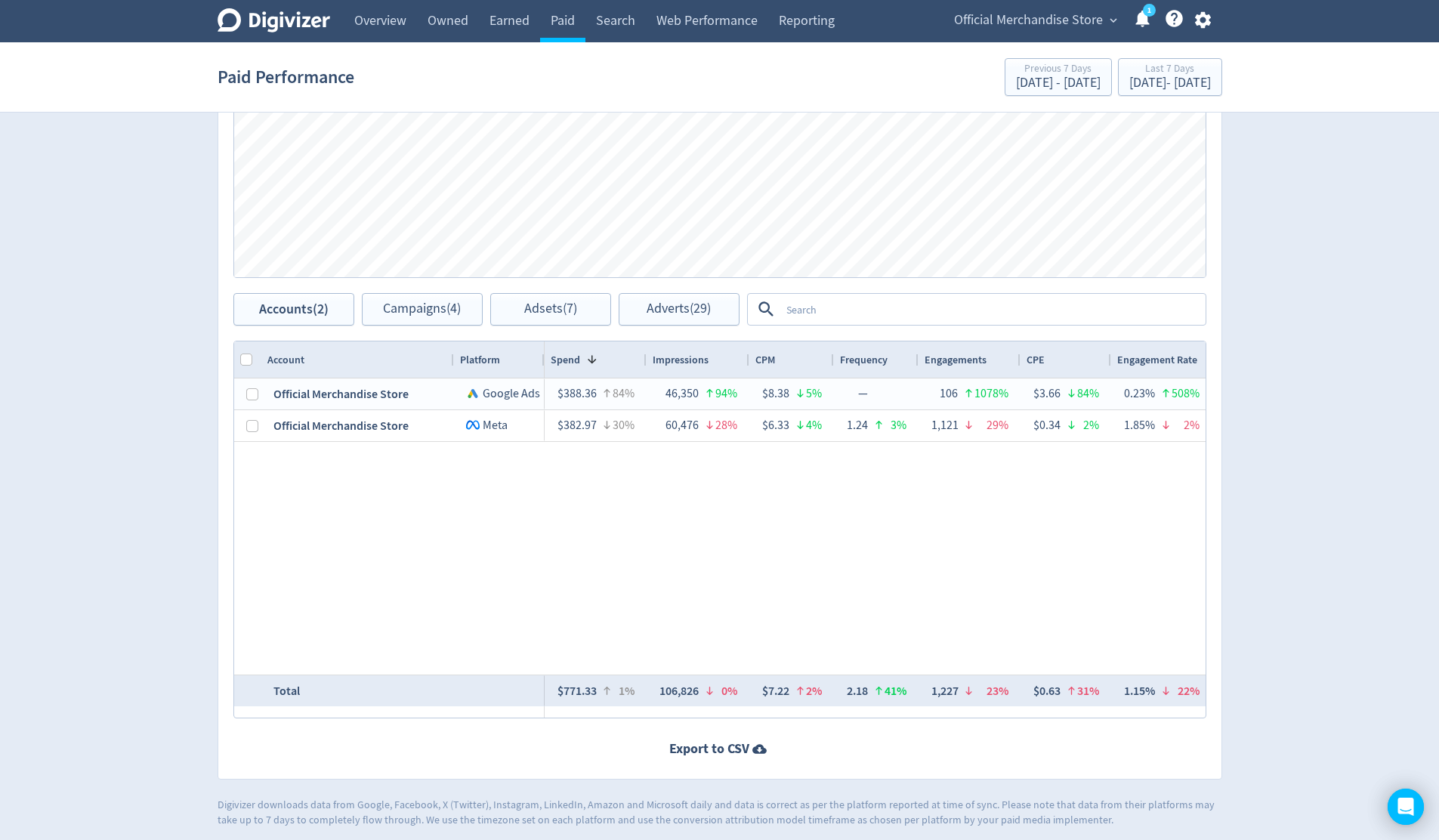
scroll to position [544, 0]
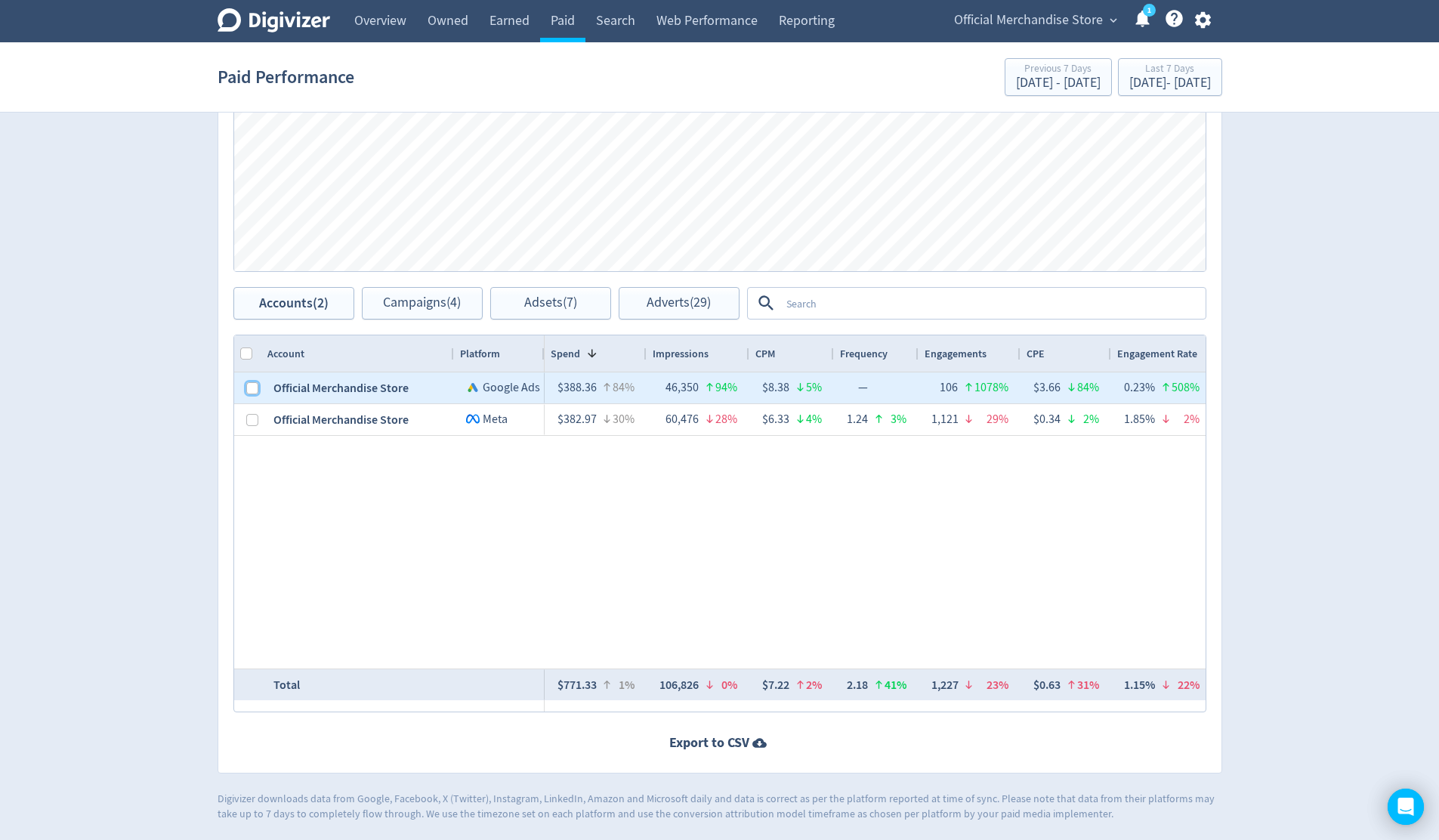
click at [253, 389] on input "Press Space to toggle row selection (unchecked)" at bounding box center [252, 389] width 12 height 12
checkbox input "true"
checkbox input "false"
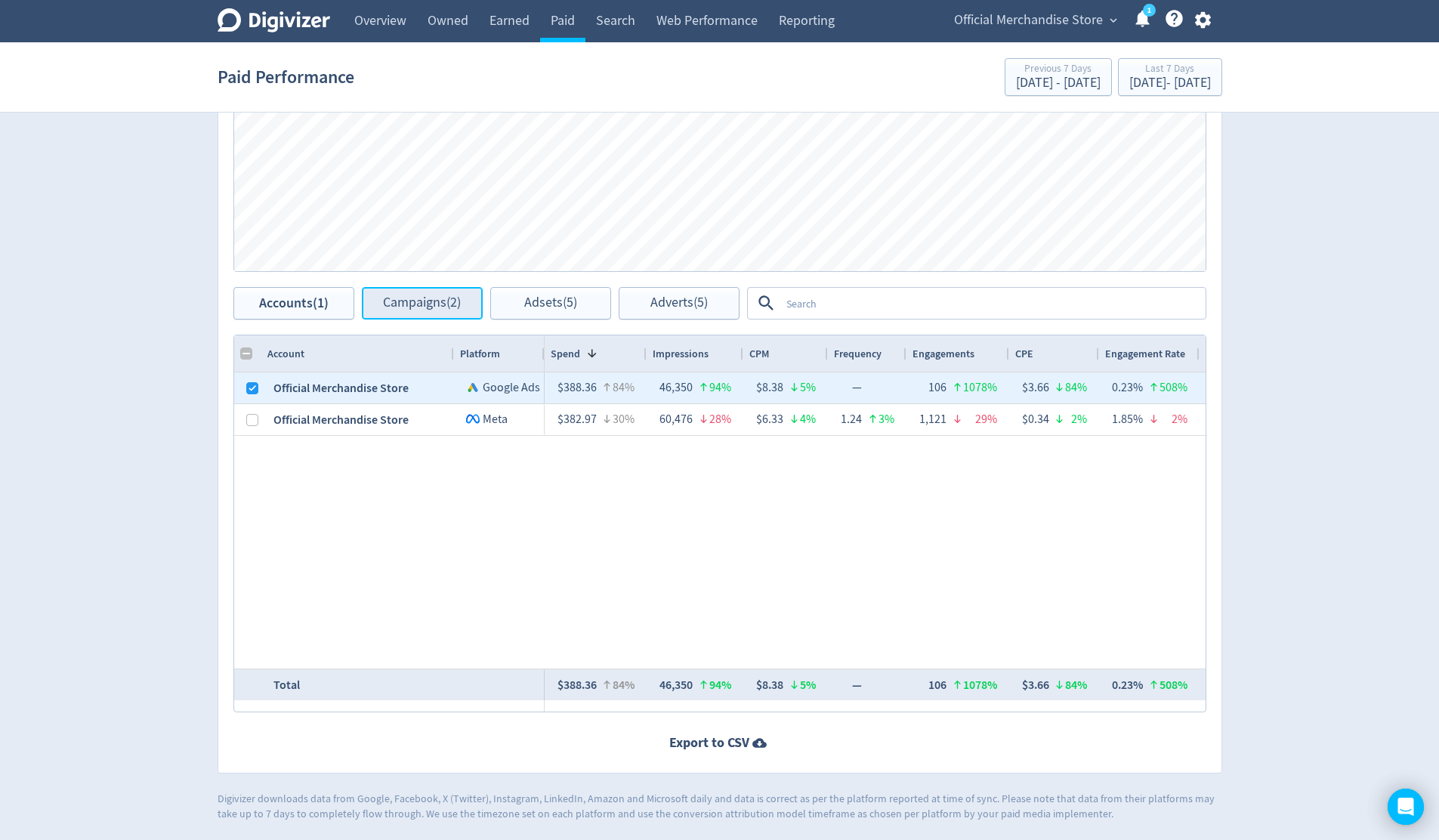
click at [434, 305] on span "Campaigns (2)" at bounding box center [421, 303] width 78 height 14
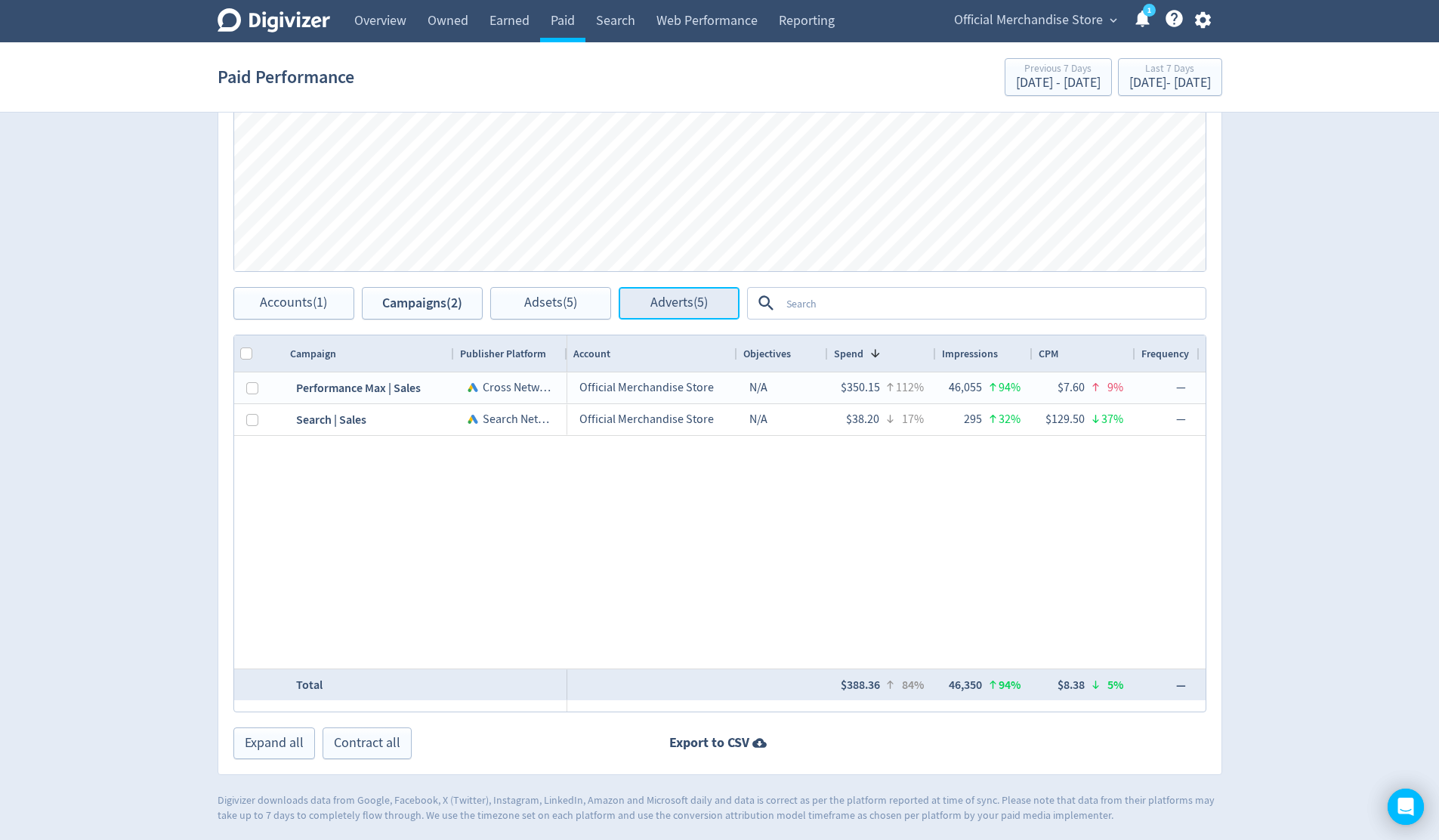
click at [684, 304] on span "Adverts (5)" at bounding box center [679, 303] width 58 height 14
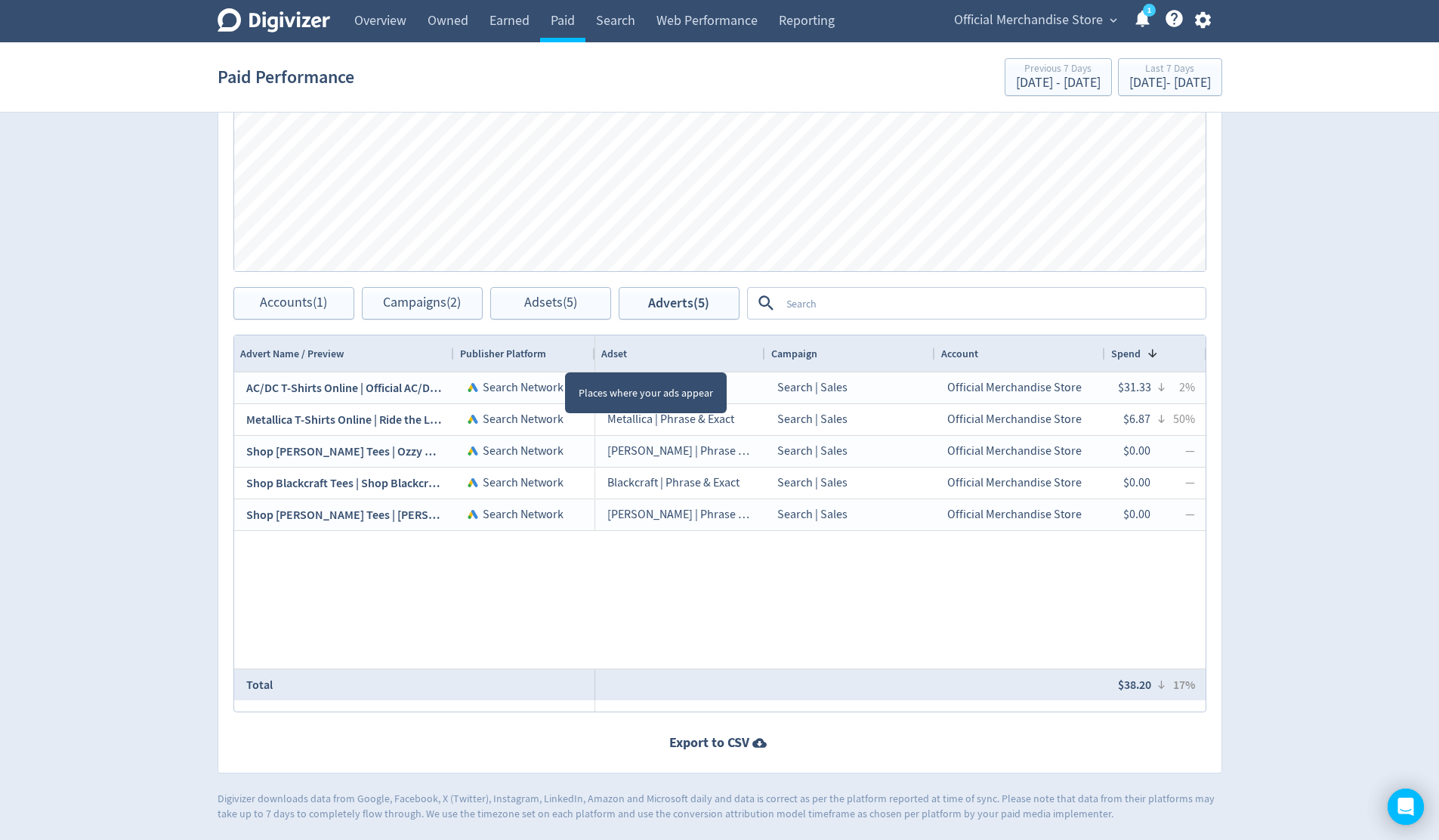
drag, startPoint x: 565, startPoint y: 359, endPoint x: 593, endPoint y: 365, distance: 28.6
click at [593, 365] on div at bounding box center [594, 354] width 6 height 37
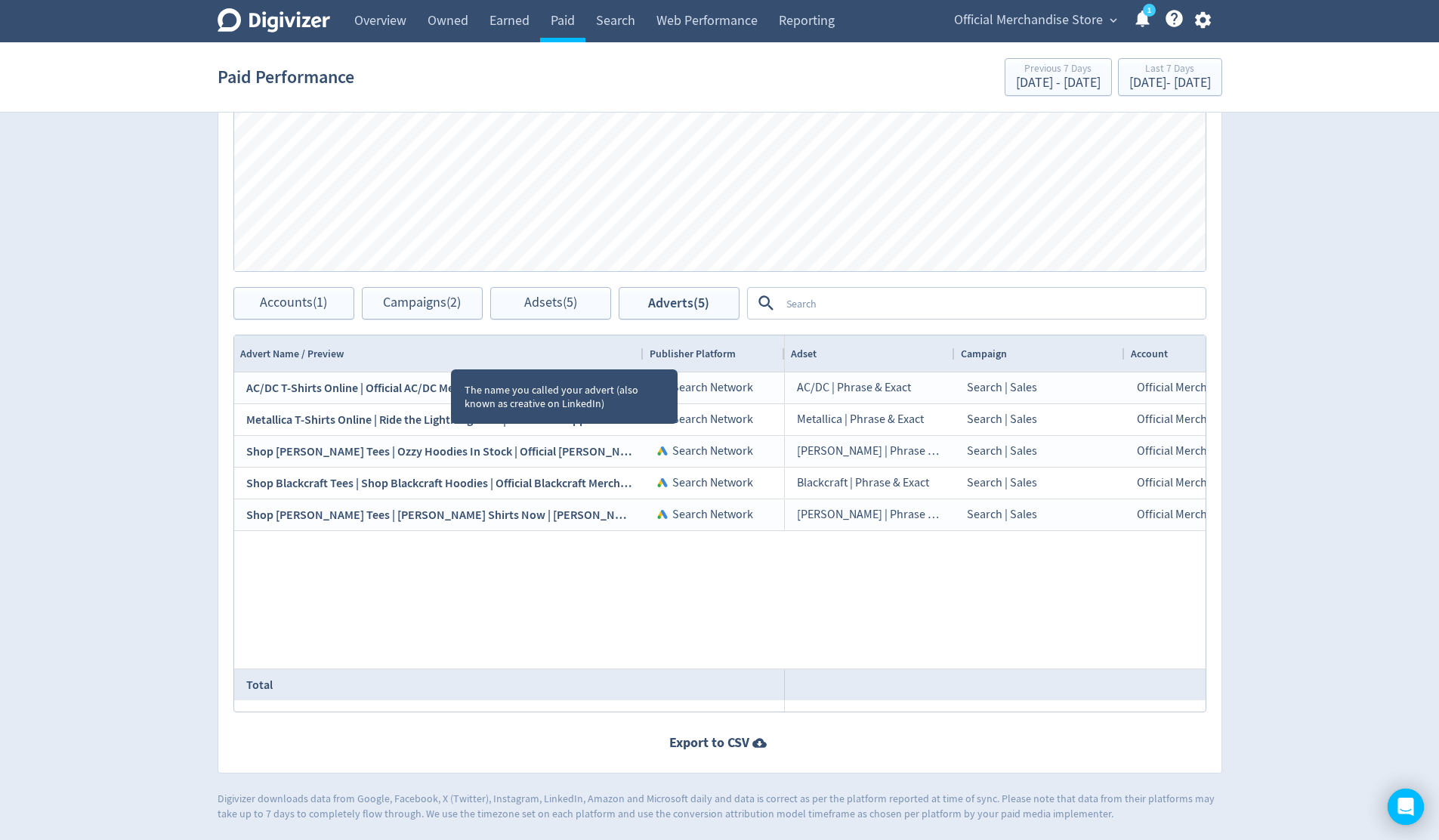
drag, startPoint x: 451, startPoint y: 355, endPoint x: 640, endPoint y: 363, distance: 189.2
click at [640, 363] on div at bounding box center [643, 354] width 6 height 37
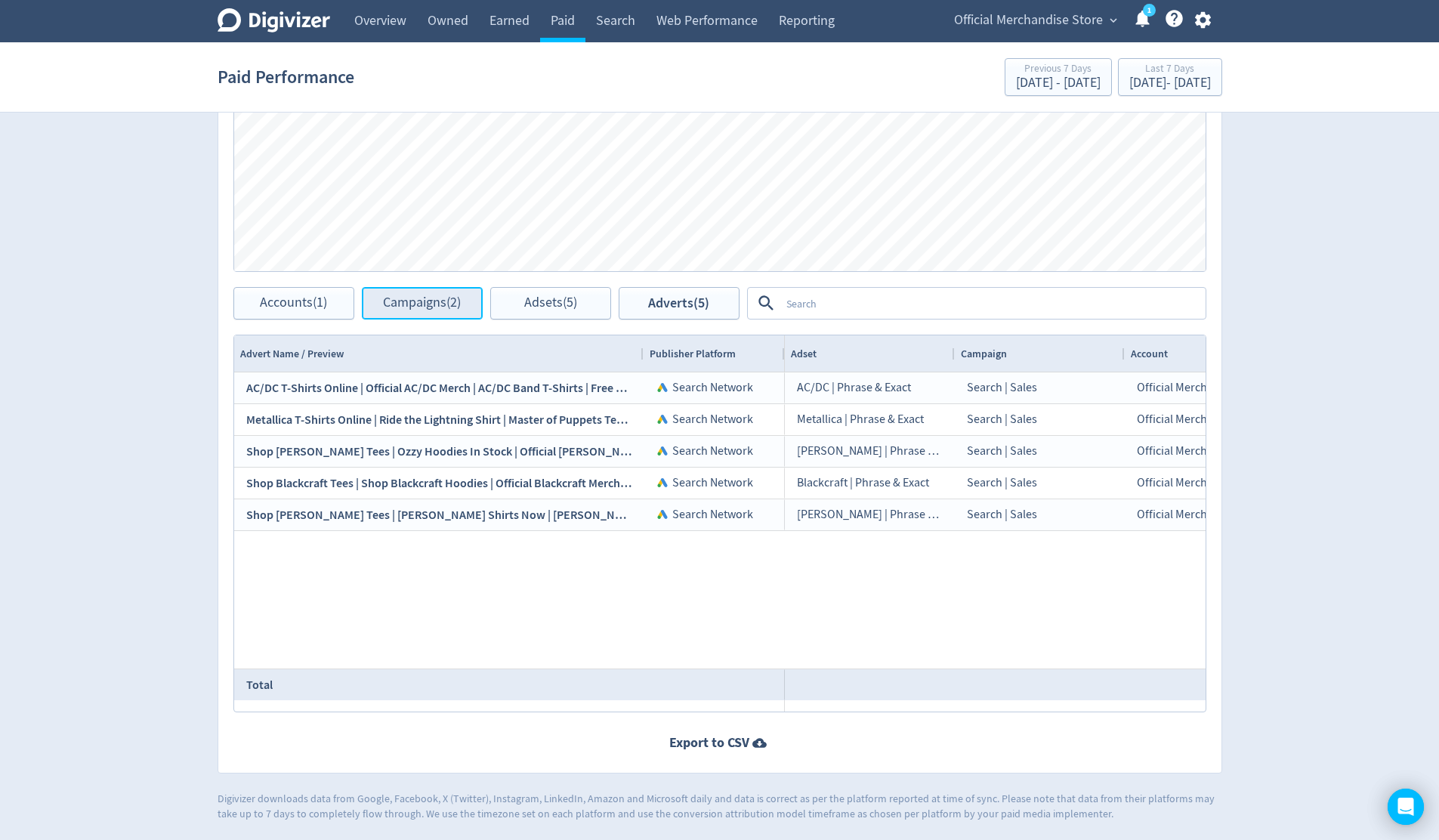
click at [439, 307] on span "Campaigns (2)" at bounding box center [421, 303] width 78 height 14
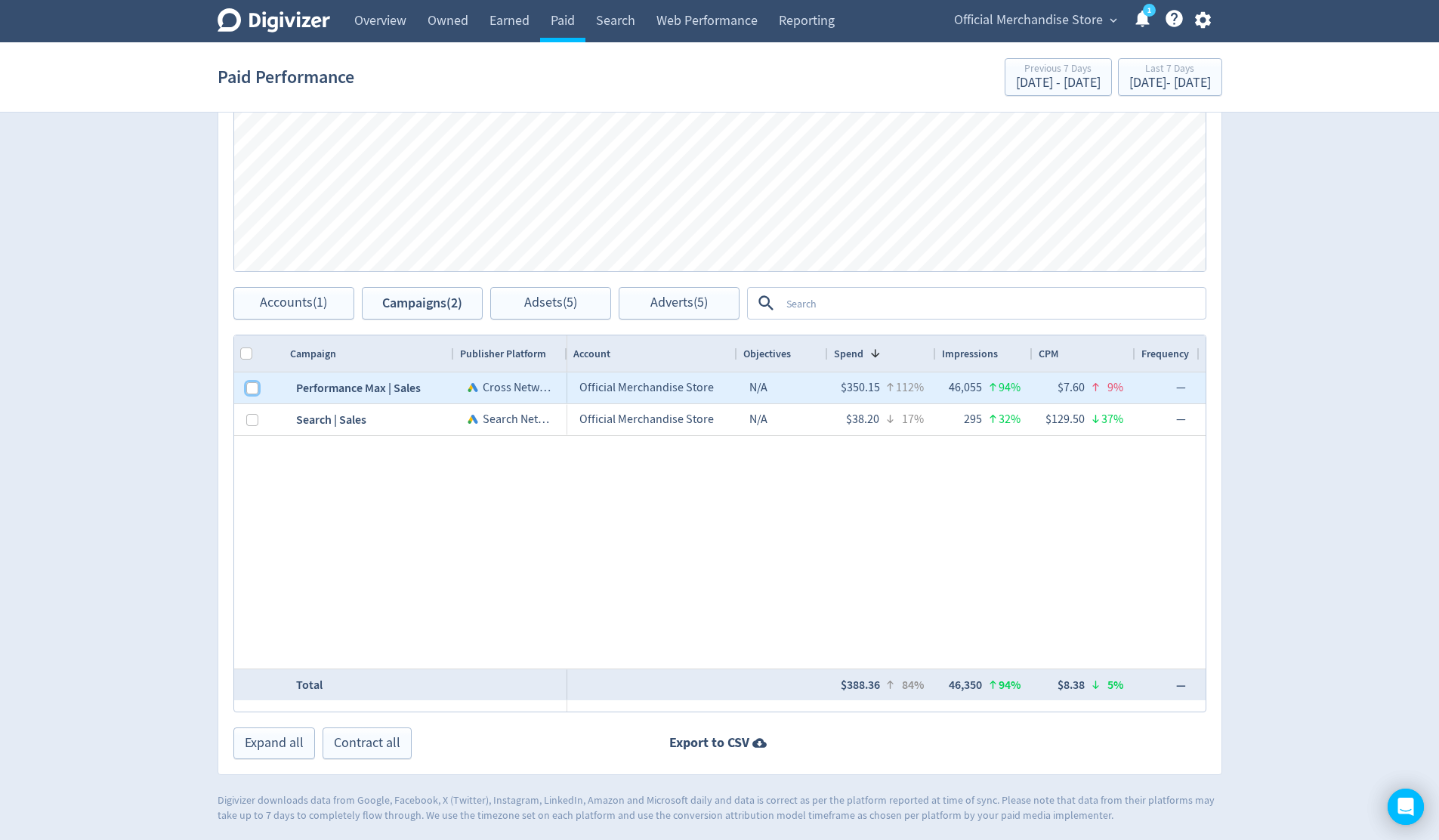
click at [249, 388] on input "Press Space to toggle row selection (unchecked)" at bounding box center [252, 389] width 12 height 12
checkbox input "true"
checkbox input "false"
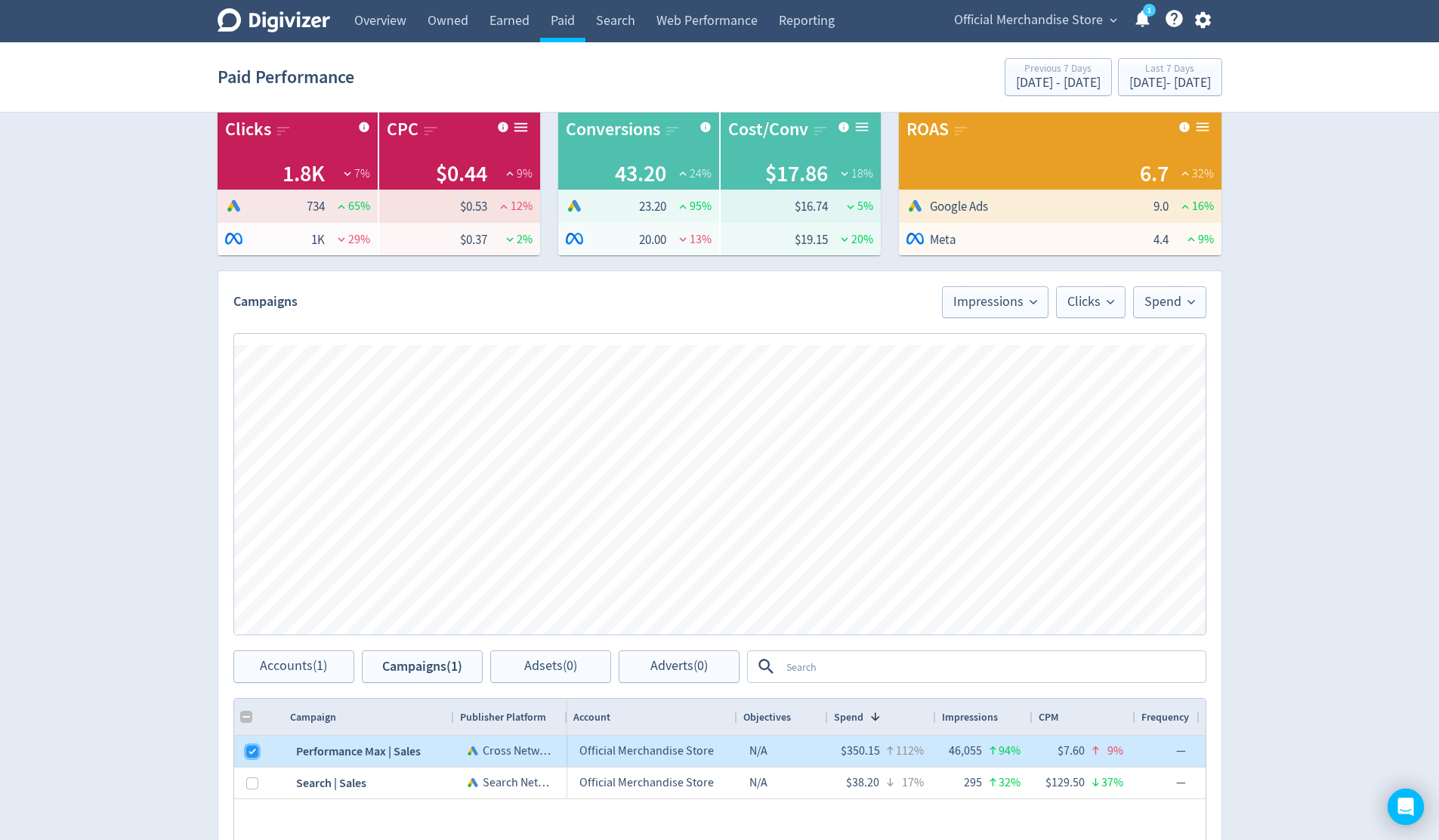
scroll to position [10, 0]
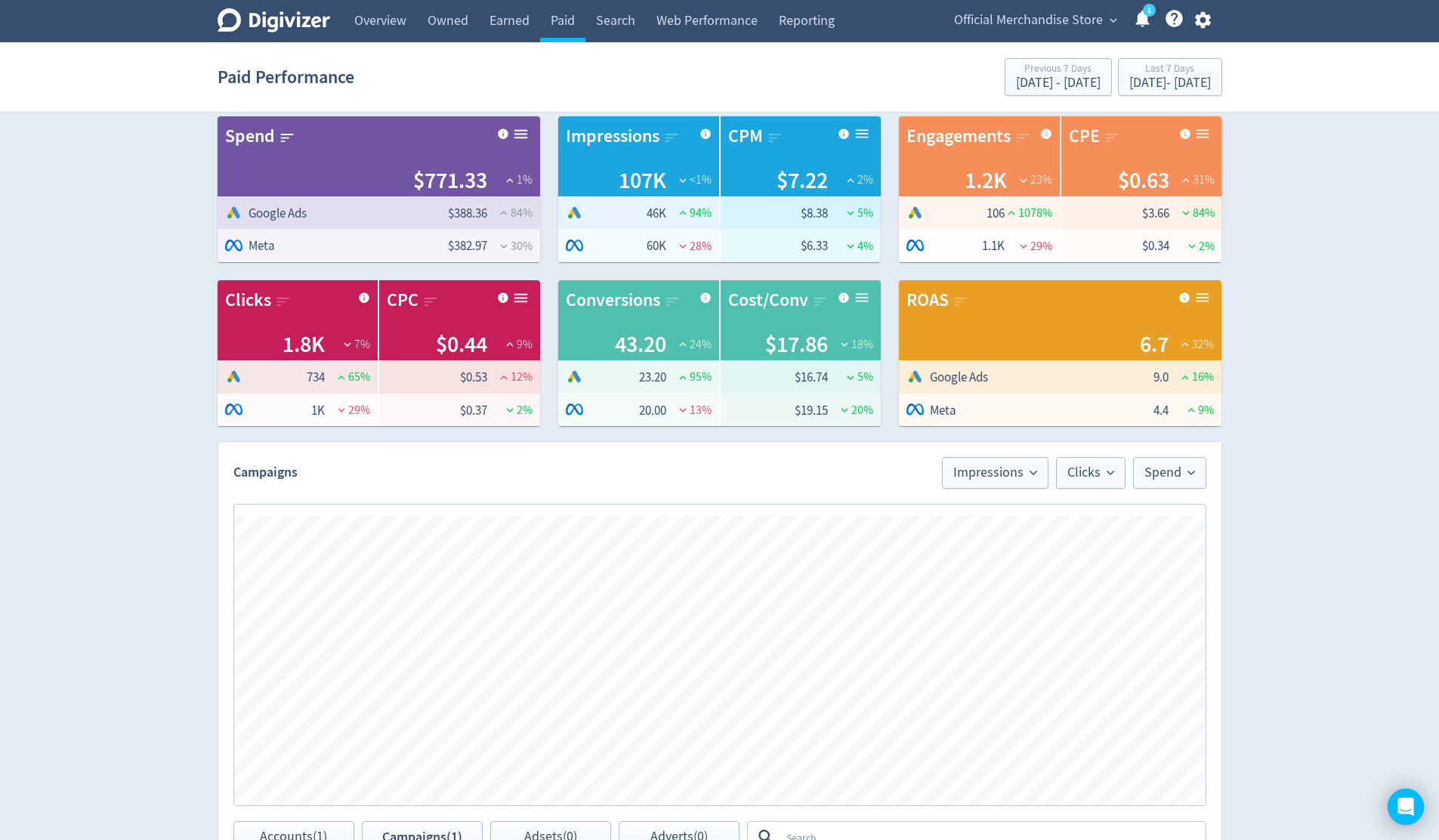
click at [1248, 235] on div "Digivizer Logo [PERSON_NAME] Logo Overview Owned Earned Paid Search Web Perform…" at bounding box center [720, 673] width 1439 height 1367
click at [1293, 430] on div "Digivizer Logo [PERSON_NAME] Logo Overview Owned Earned Paid Search Web Perform…" at bounding box center [720, 673] width 1439 height 1367
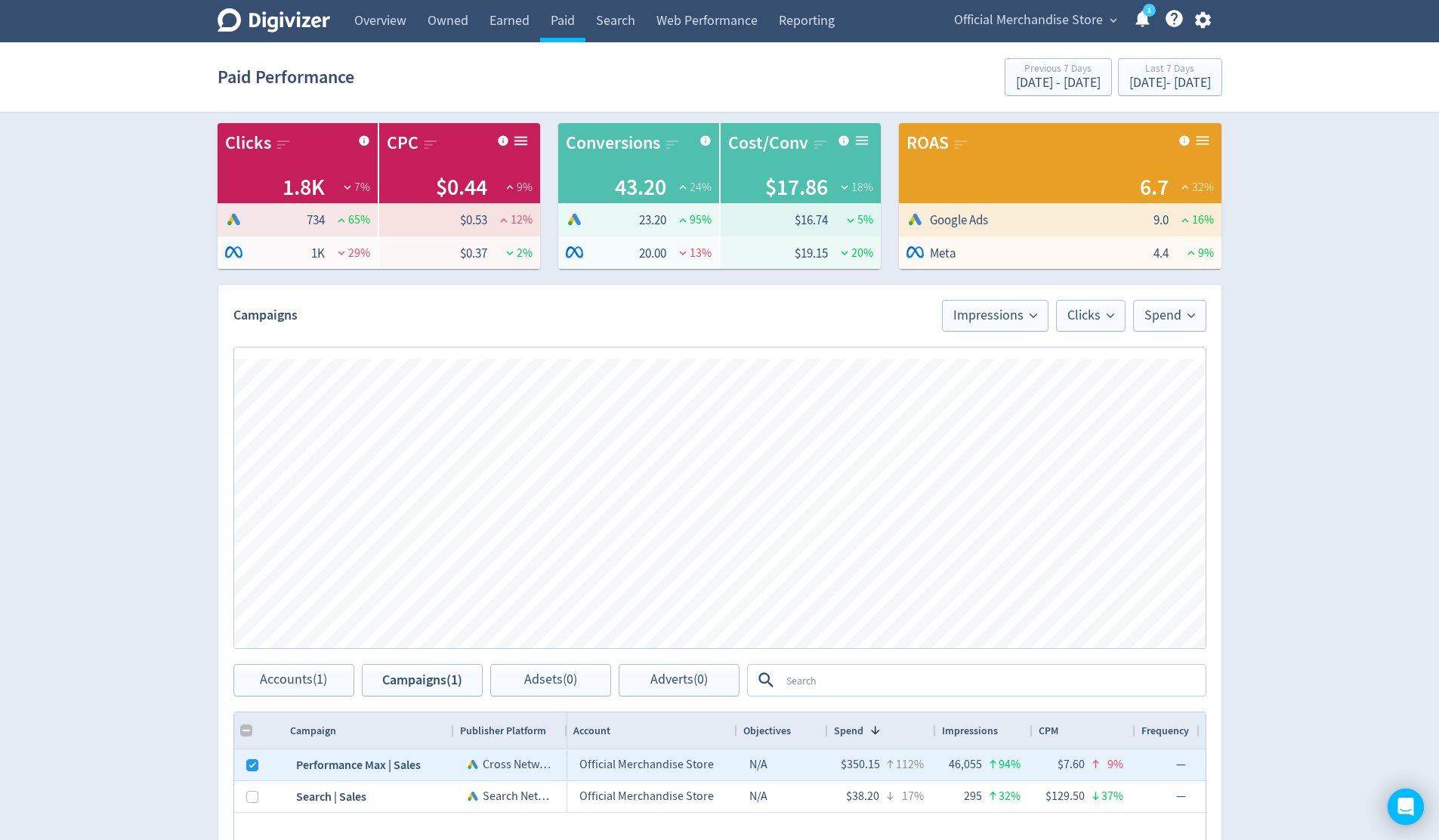
scroll to position [307, 0]
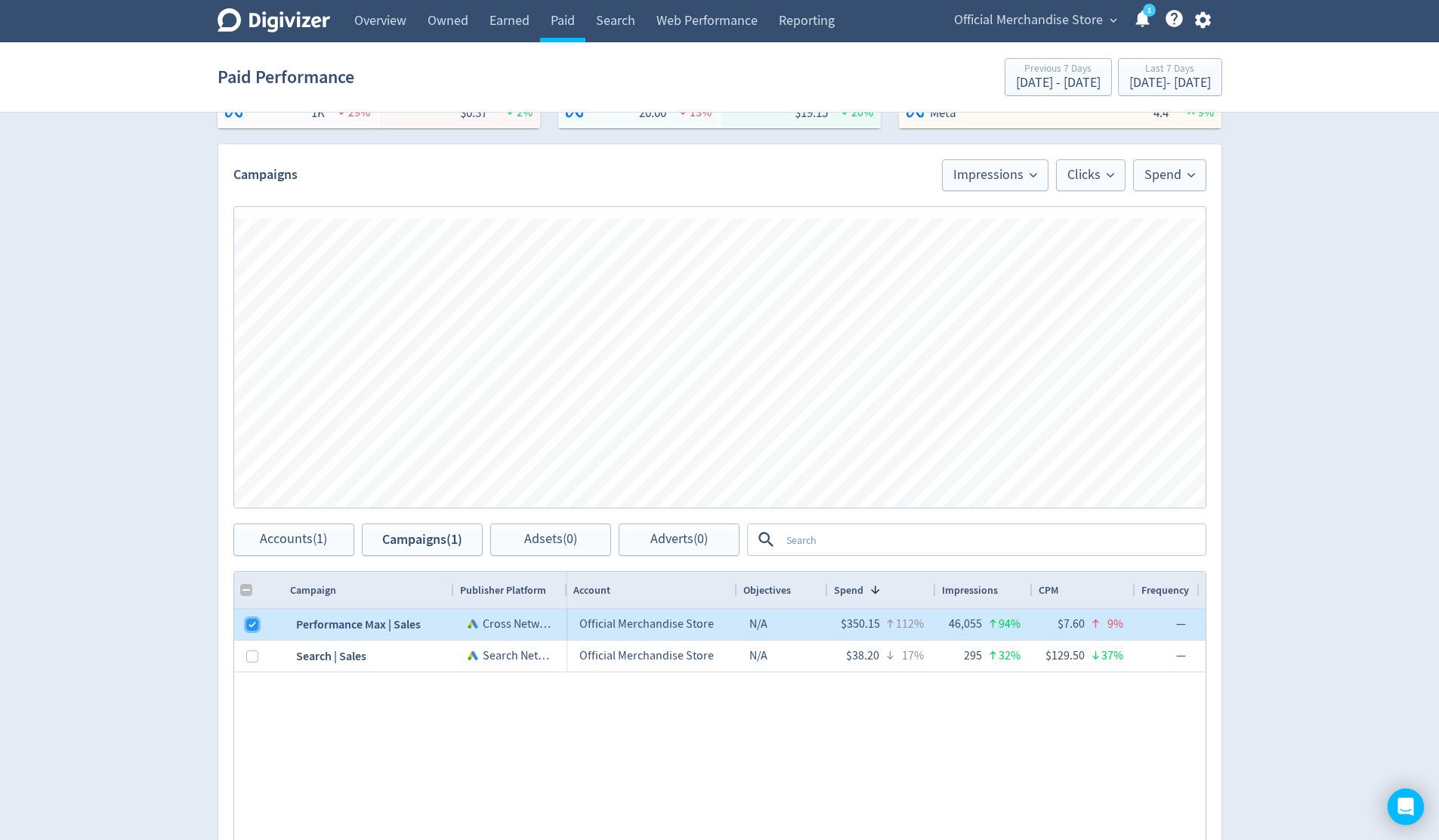
drag, startPoint x: 253, startPoint y: 626, endPoint x: 260, endPoint y: 625, distance: 7.1
click at [253, 626] on input "Press Space to toggle row selection (checked)" at bounding box center [252, 624] width 12 height 12
checkbox input "false"
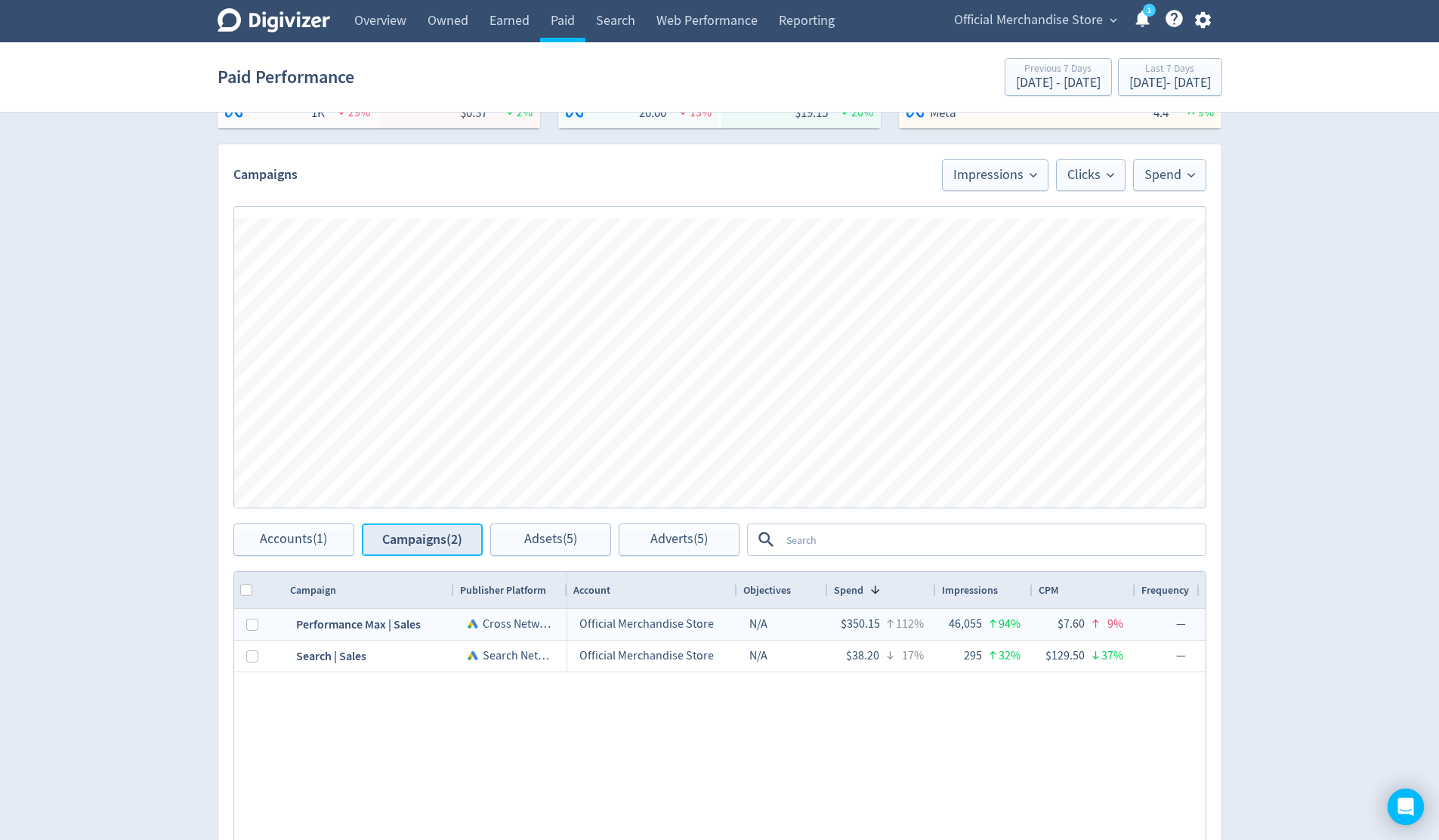
click at [438, 542] on span "Campaigns (2)" at bounding box center [423, 540] width 80 height 14
click at [324, 534] on span "Accounts (1)" at bounding box center [293, 540] width 67 height 14
checkbox input "false"
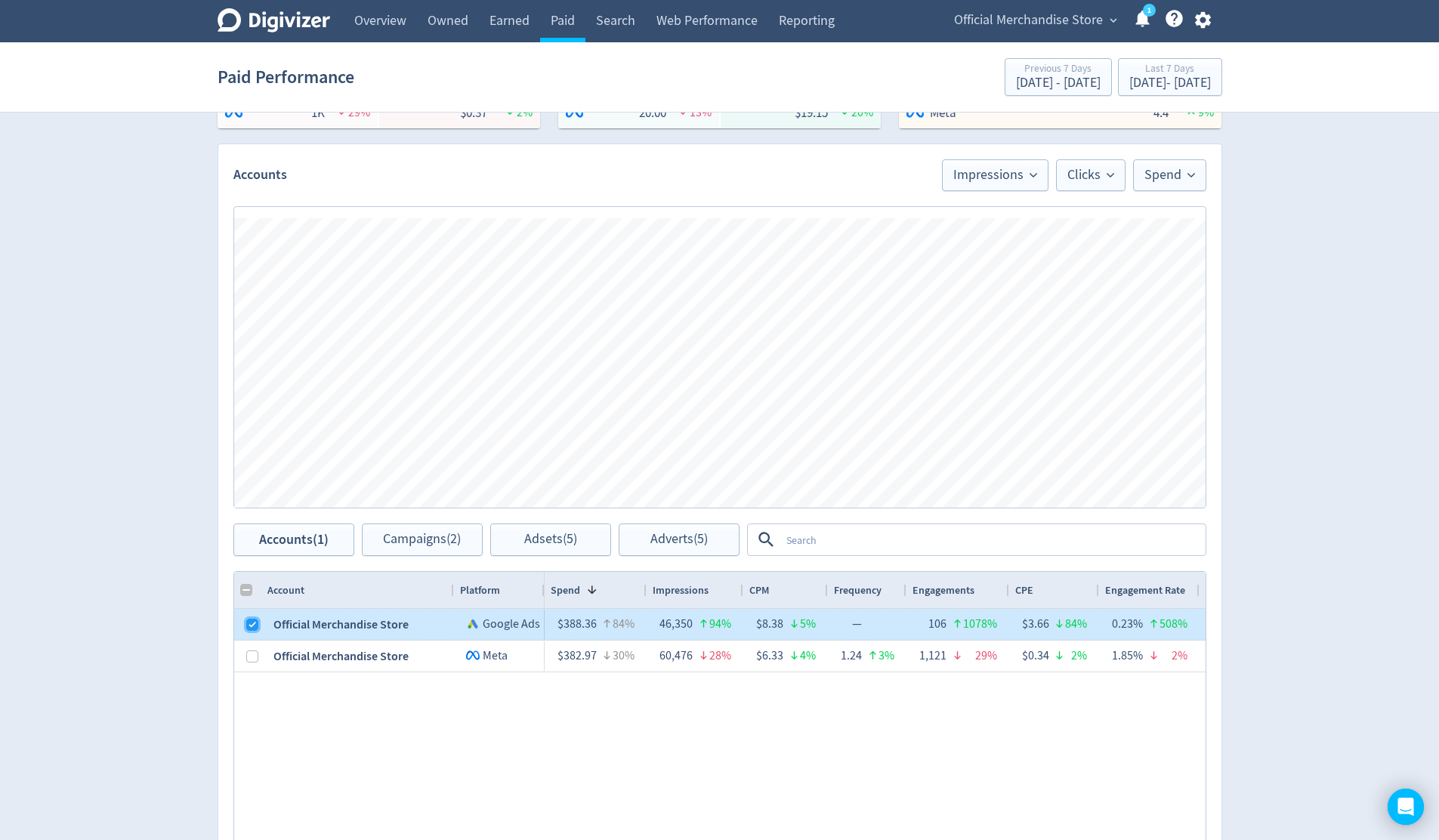
click at [251, 621] on input "Press Space to toggle row selection (checked)" at bounding box center [252, 624] width 12 height 12
checkbox input "false"
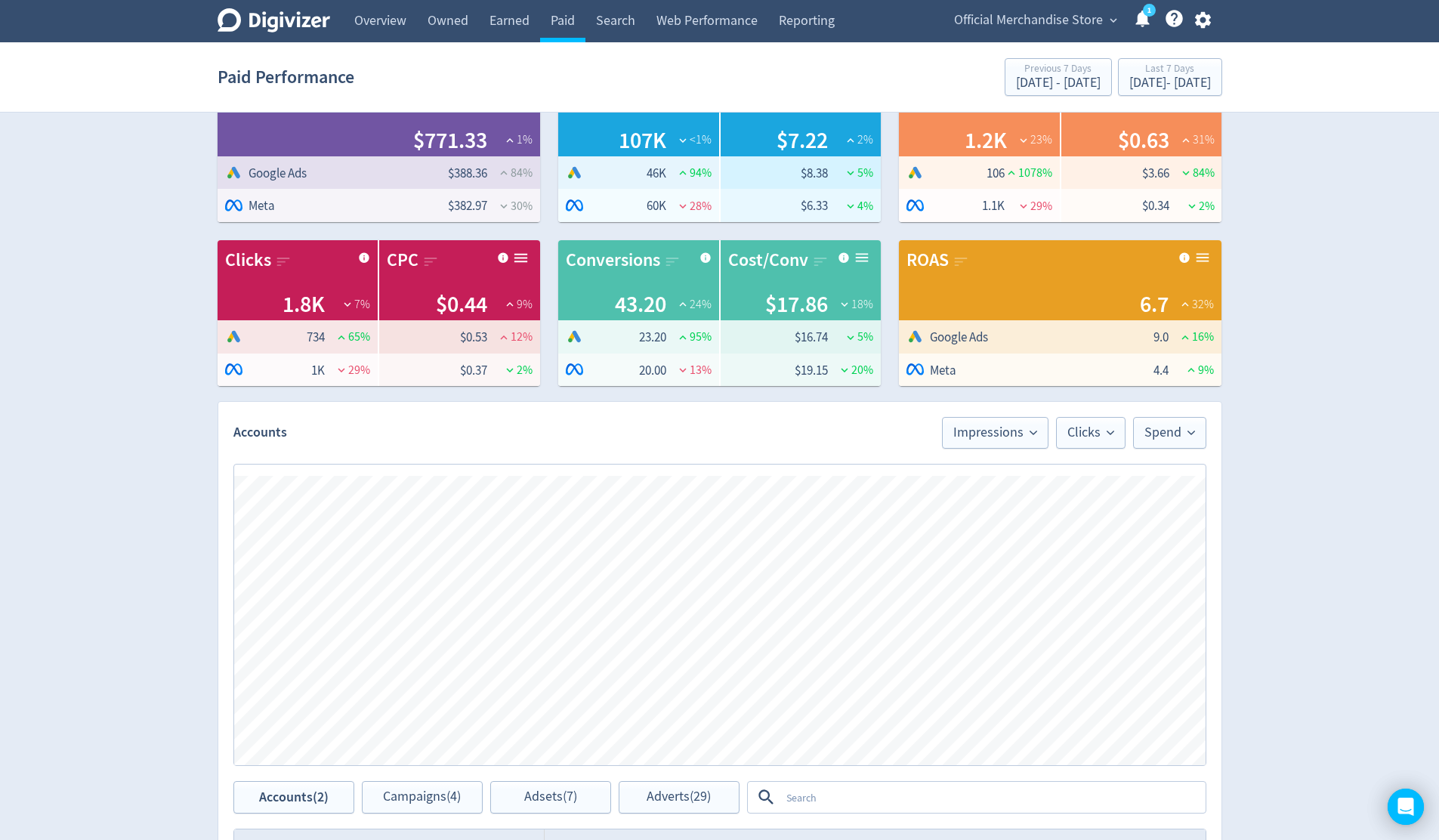
scroll to position [49, 0]
click at [1349, 394] on div "Digivizer Logo [PERSON_NAME] Logo Overview Owned Earned Paid Search Web Perform…" at bounding box center [720, 634] width 1439 height 1366
